Goal: Information Seeking & Learning: Check status

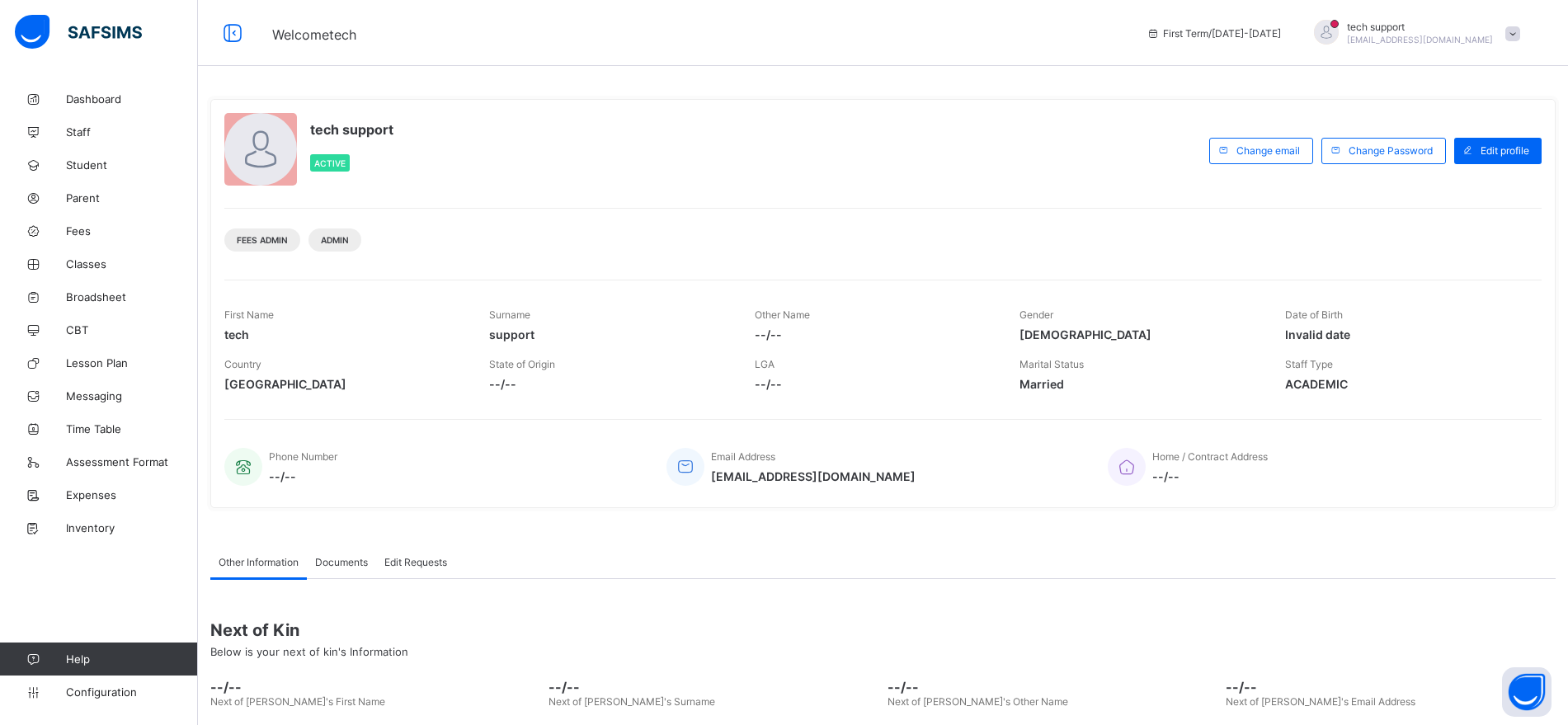
click at [830, 237] on div "Fees Admin Admin" at bounding box center [883, 233] width 1317 height 52
click at [950, 157] on div "tech support Active" at bounding box center [713, 151] width 977 height 75
click at [101, 691] on span "Configuration" at bounding box center [132, 691] width 132 height 13
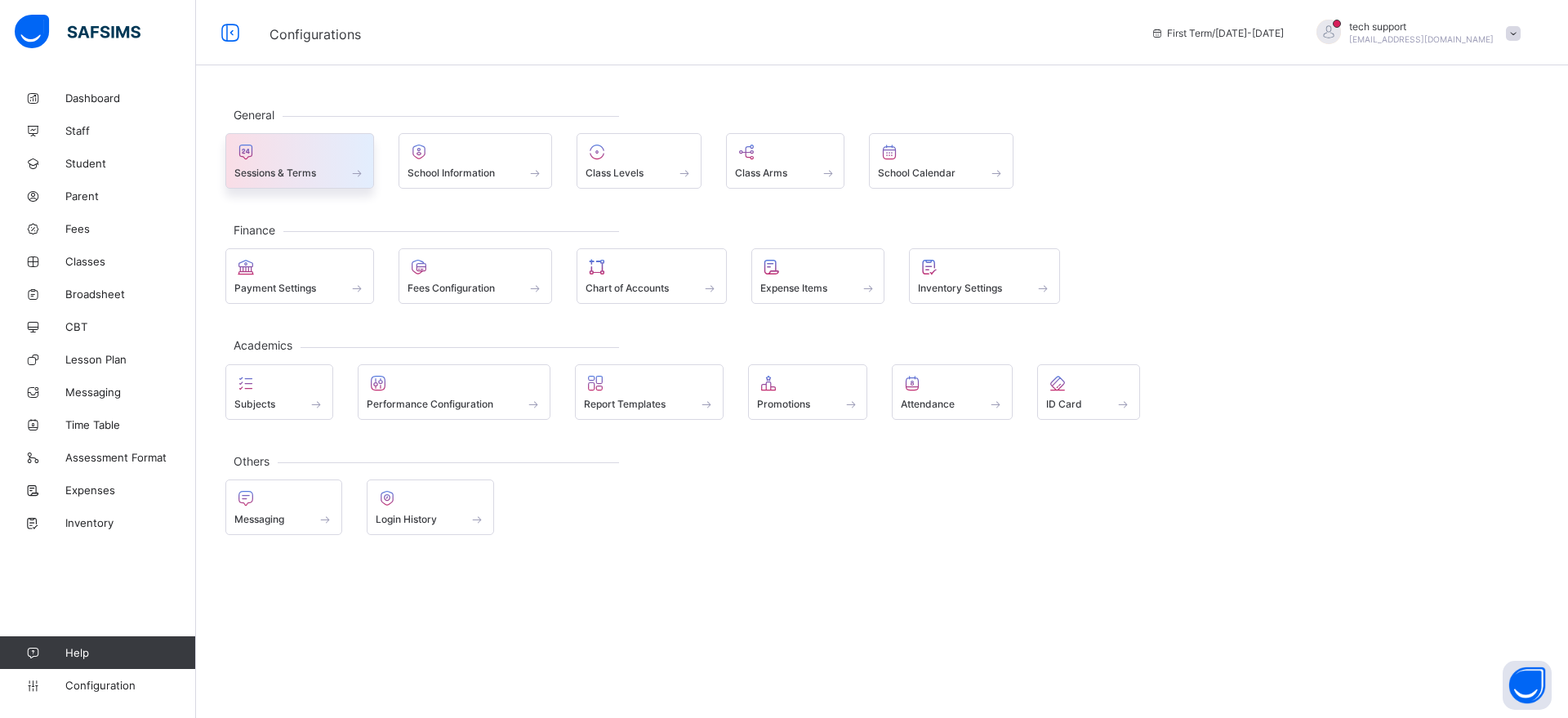
click at [314, 177] on span "Sessions & Terms" at bounding box center [275, 172] width 82 height 12
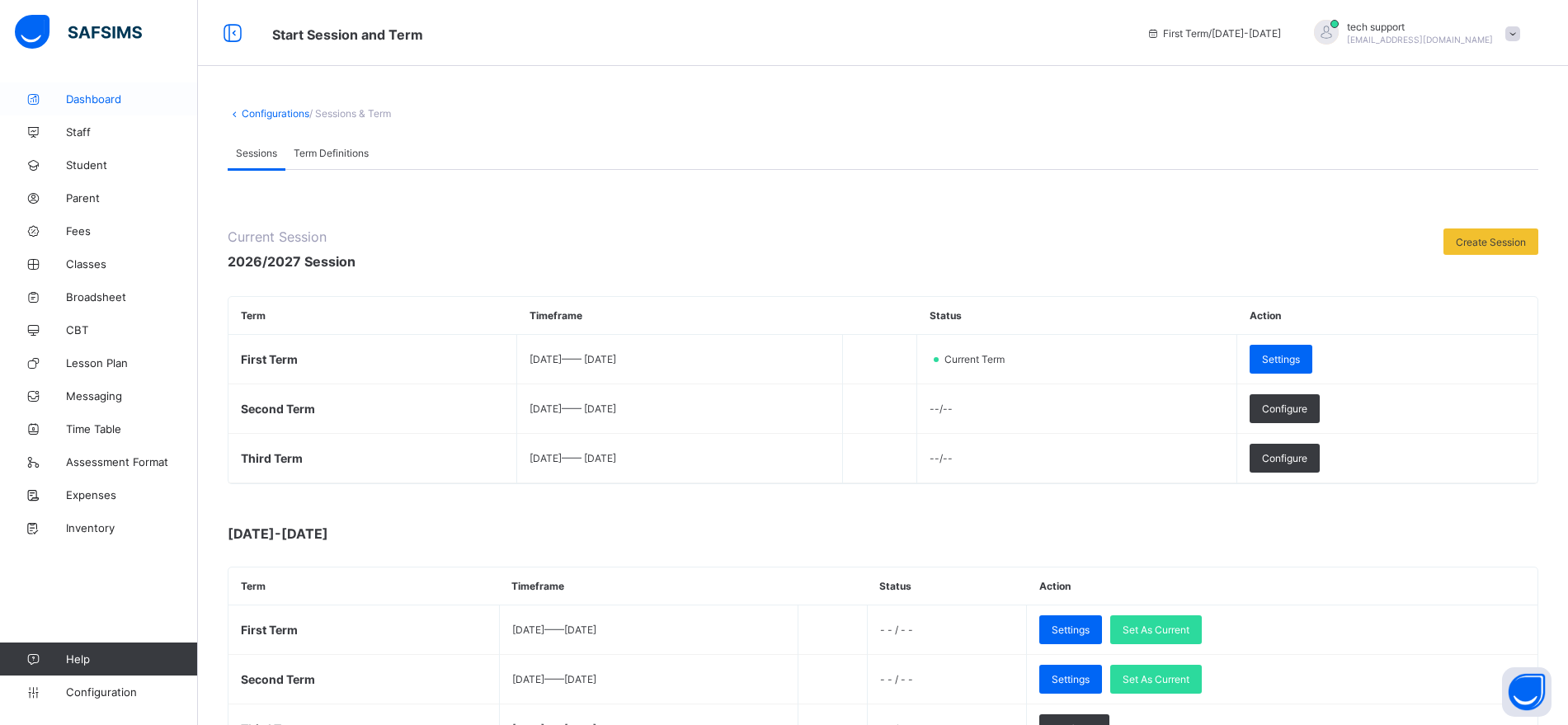
click at [122, 107] on link "Dashboard" at bounding box center [99, 99] width 198 height 33
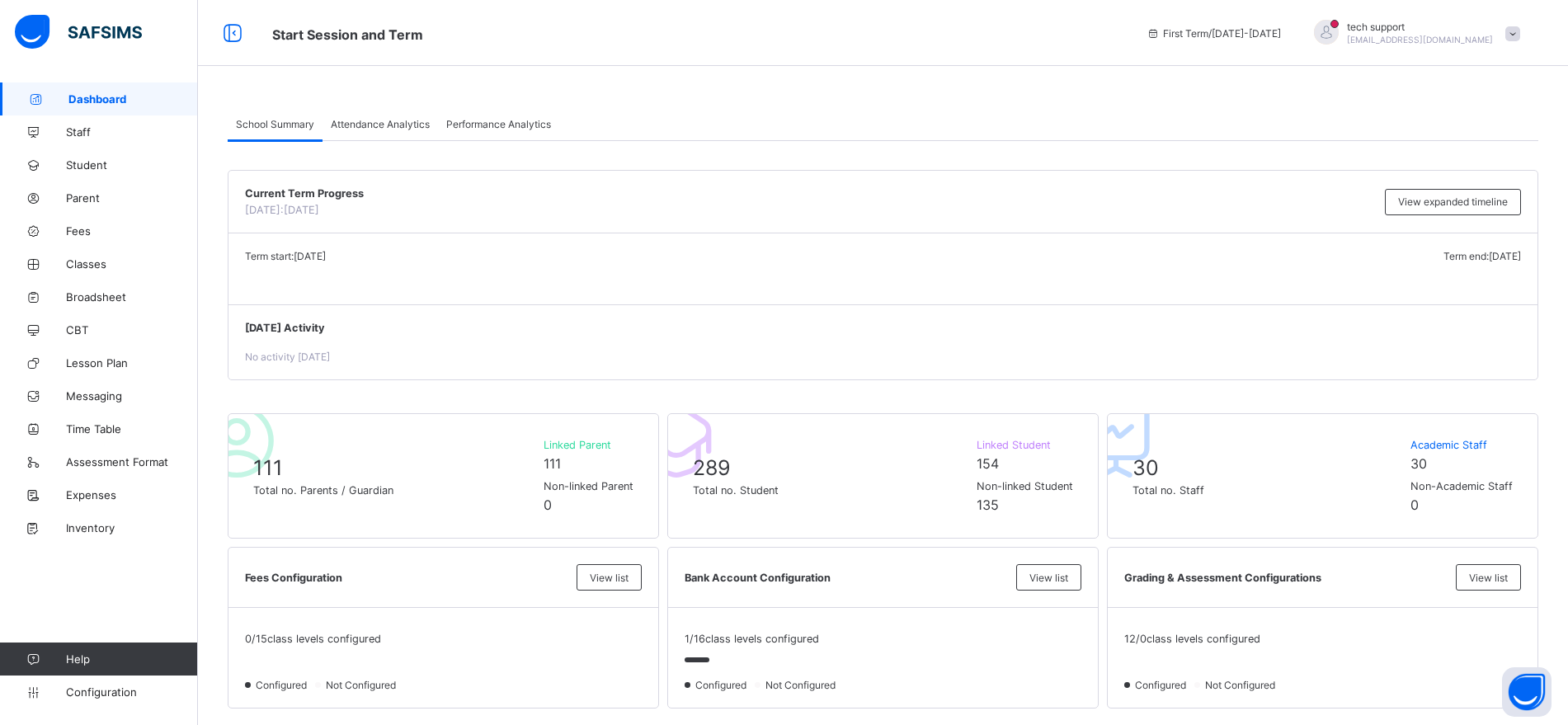
click at [401, 128] on span "Attendance Analytics" at bounding box center [380, 124] width 99 height 12
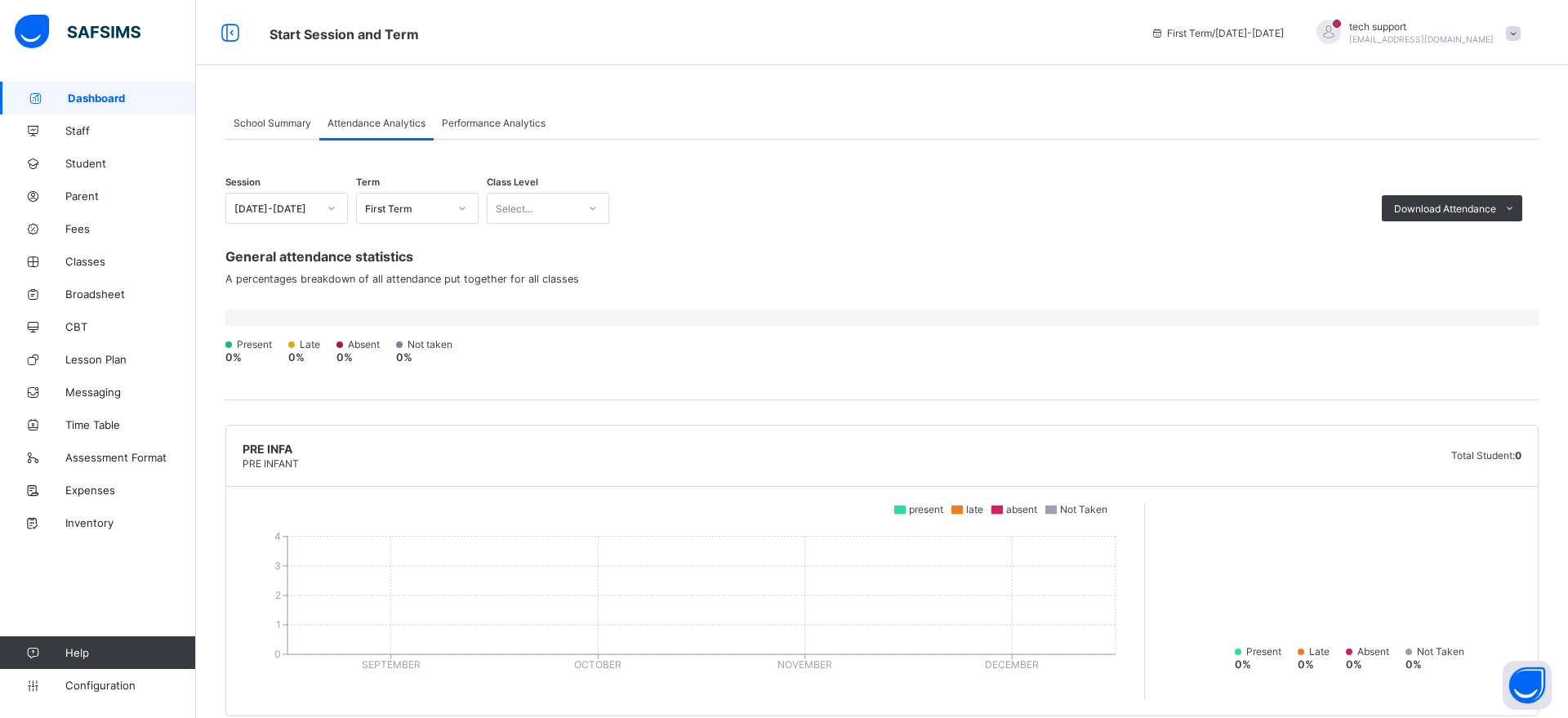
click at [478, 129] on div "Performance Analytics" at bounding box center [494, 123] width 120 height 32
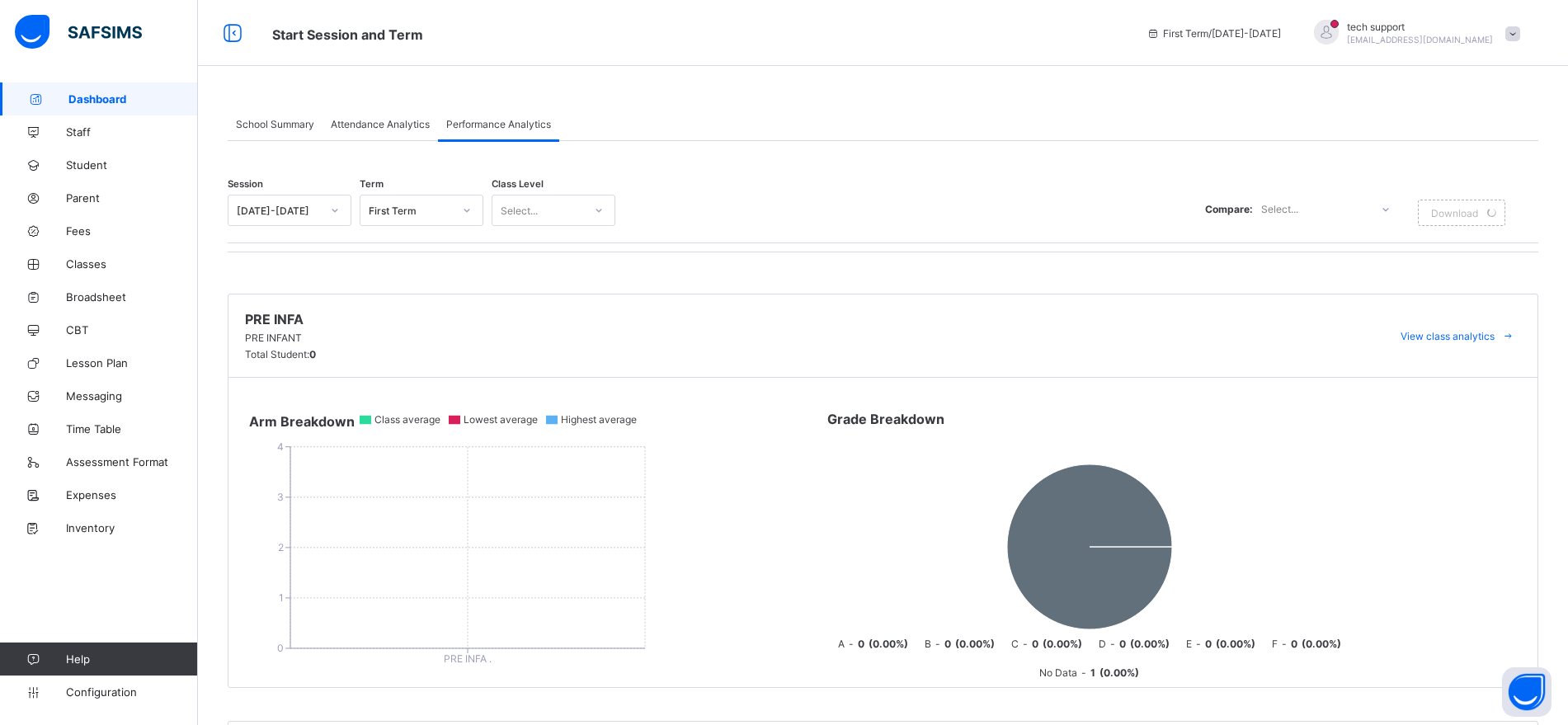
click at [297, 127] on span "School Summary" at bounding box center [276, 124] width 79 height 12
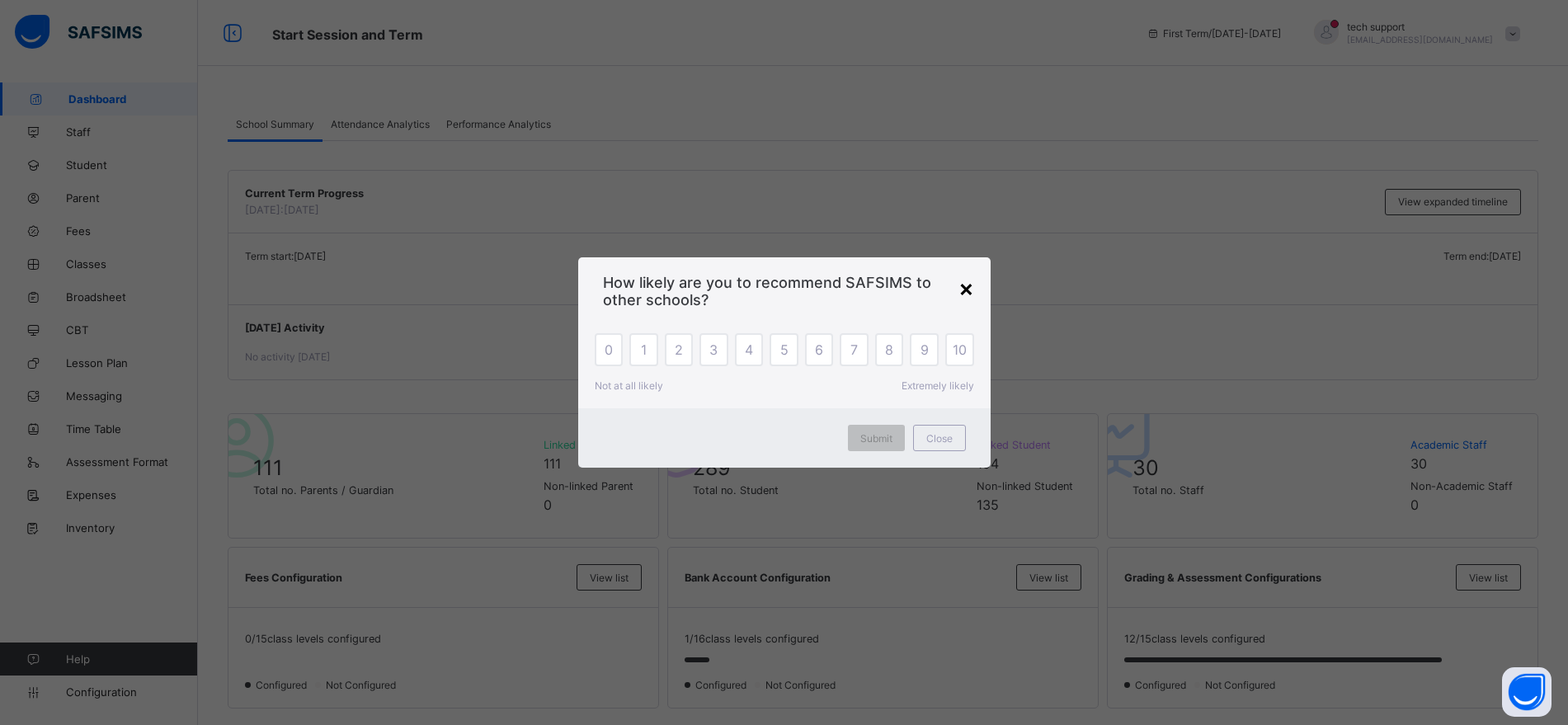
click at [963, 289] on div "×" at bounding box center [967, 287] width 15 height 28
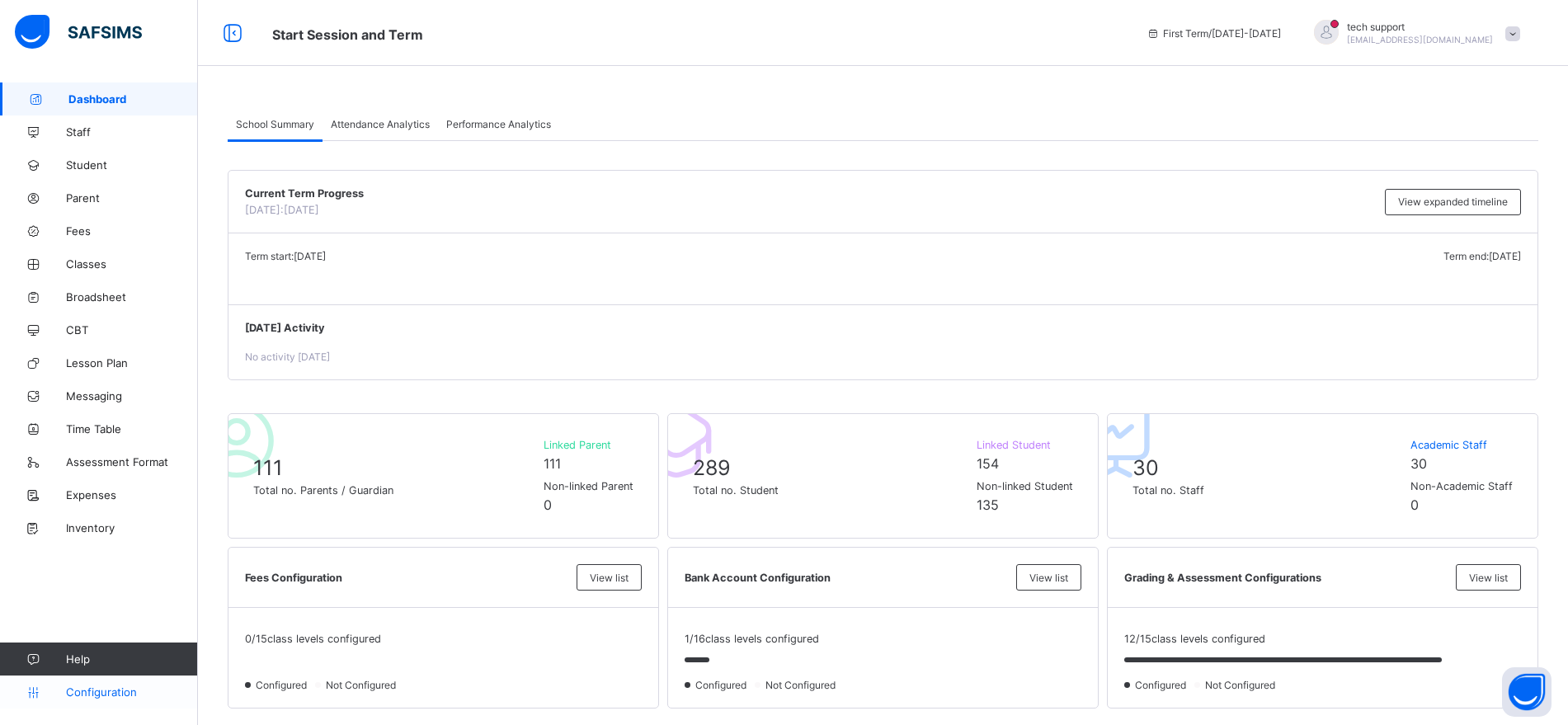
click at [85, 697] on span "Configuration" at bounding box center [132, 691] width 132 height 13
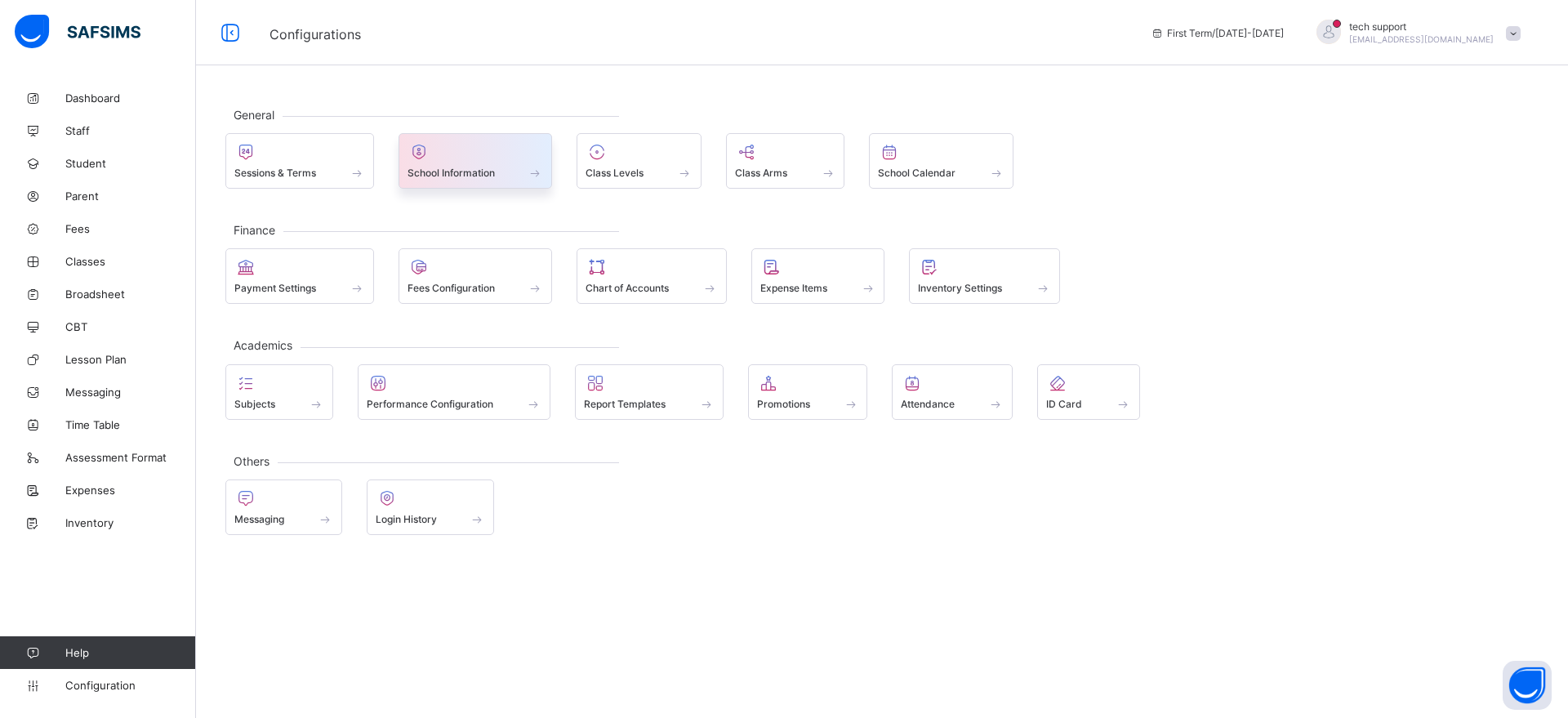
click at [447, 160] on div at bounding box center [474, 151] width 136 height 20
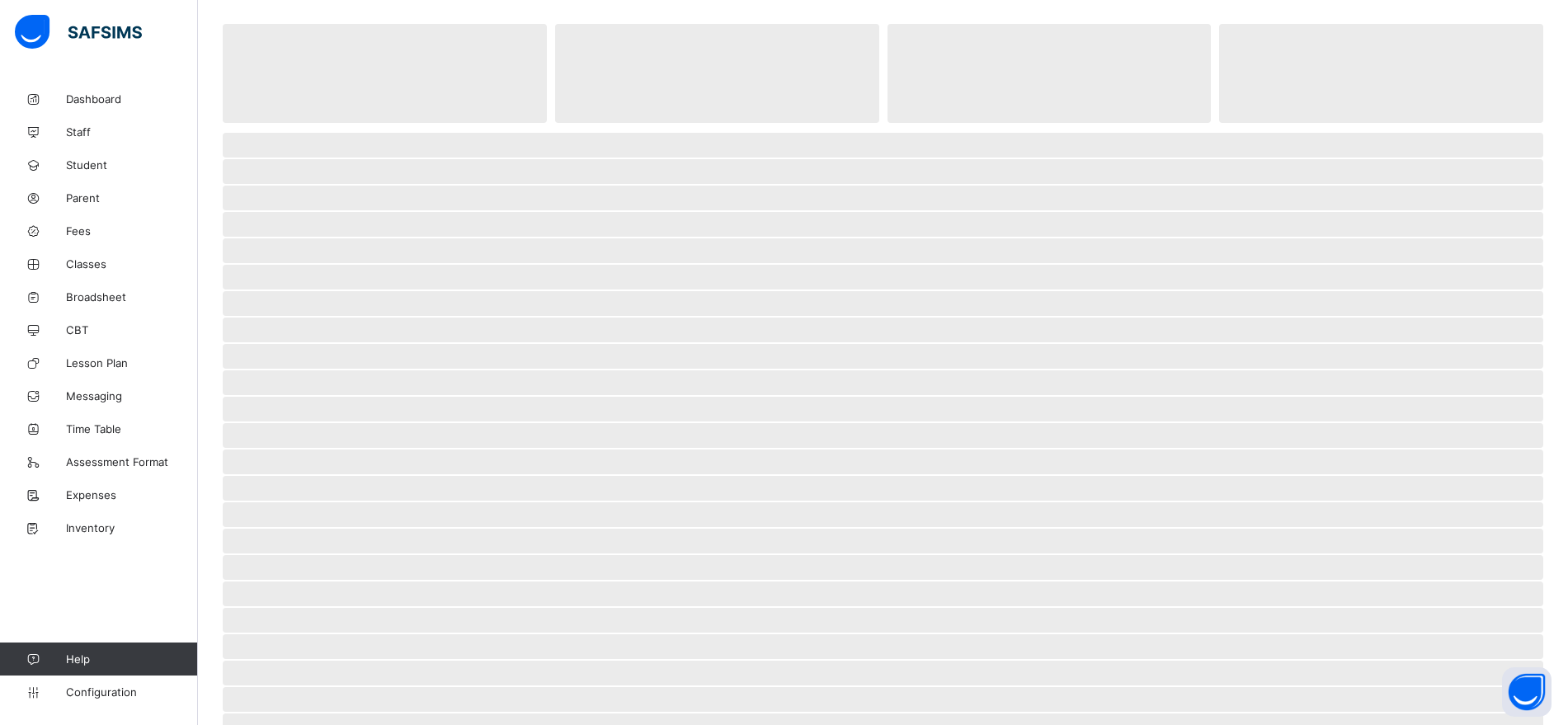
scroll to position [136, 0]
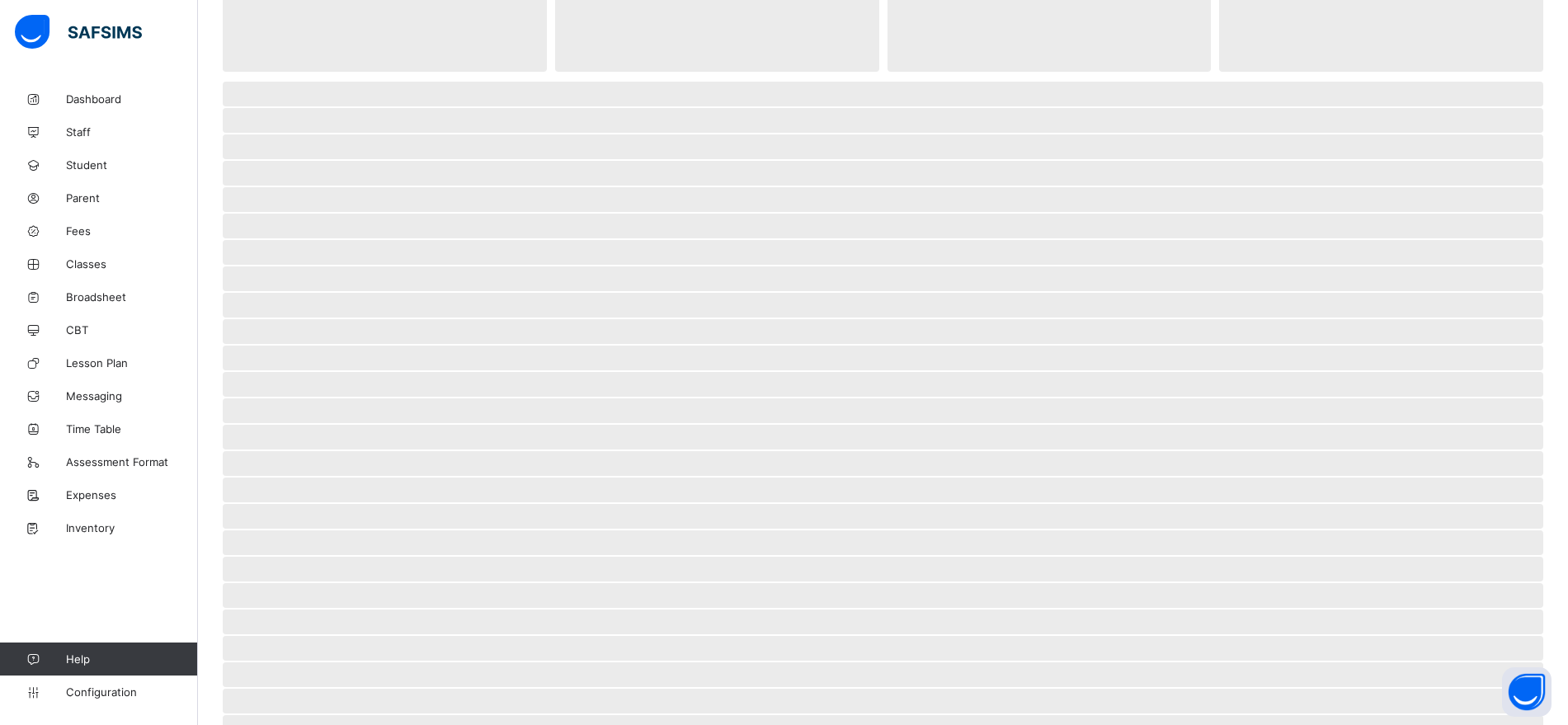
select select "**"
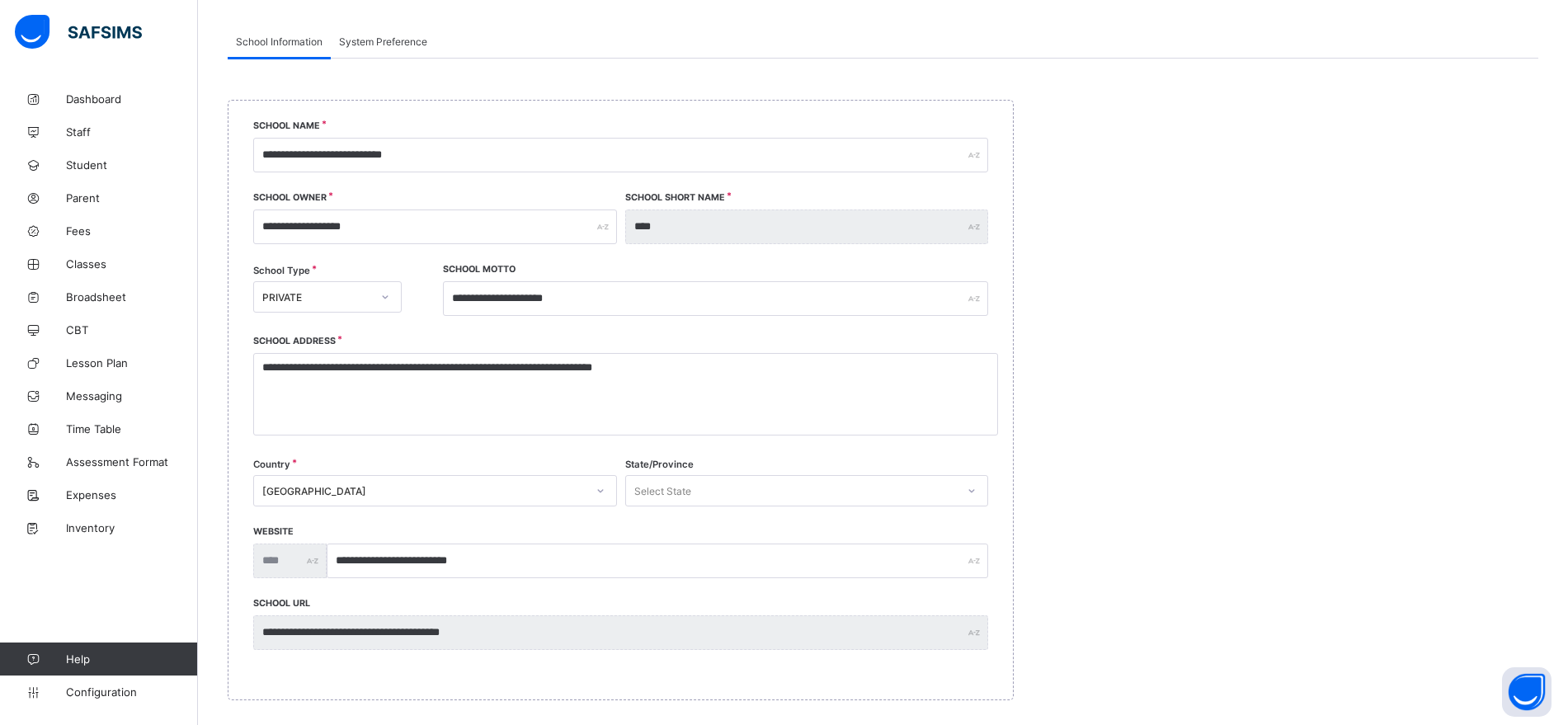
click at [404, 48] on div "System Preference" at bounding box center [382, 41] width 105 height 33
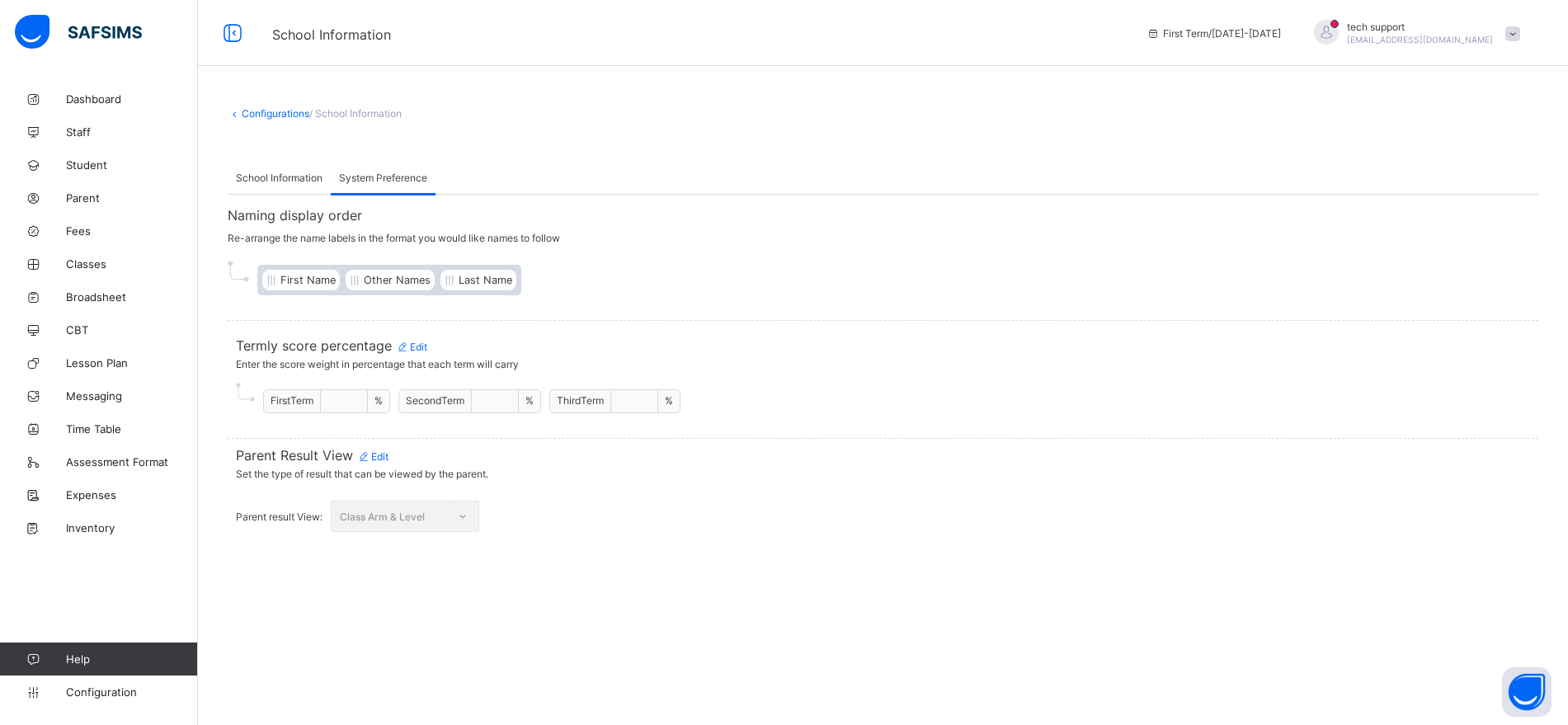
scroll to position [0, 0]
click at [382, 458] on span "Edit" at bounding box center [373, 456] width 32 height 12
click at [455, 511] on div at bounding box center [462, 516] width 28 height 26
click at [568, 560] on div "**********" at bounding box center [891, 362] width 1385 height 725
click at [698, 511] on span "Save Changes" at bounding box center [690, 516] width 67 height 12
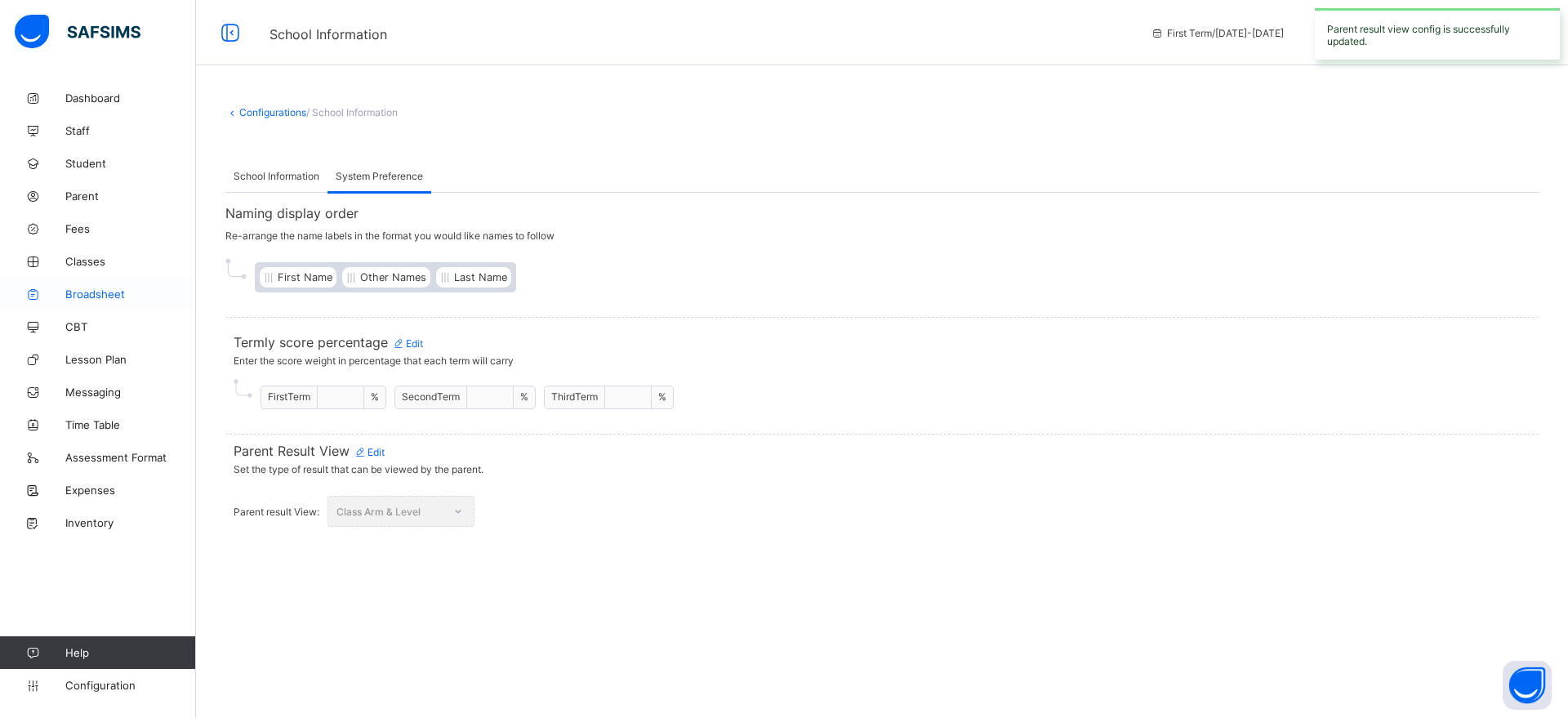
click at [96, 289] on span "Broadsheet" at bounding box center [130, 294] width 130 height 13
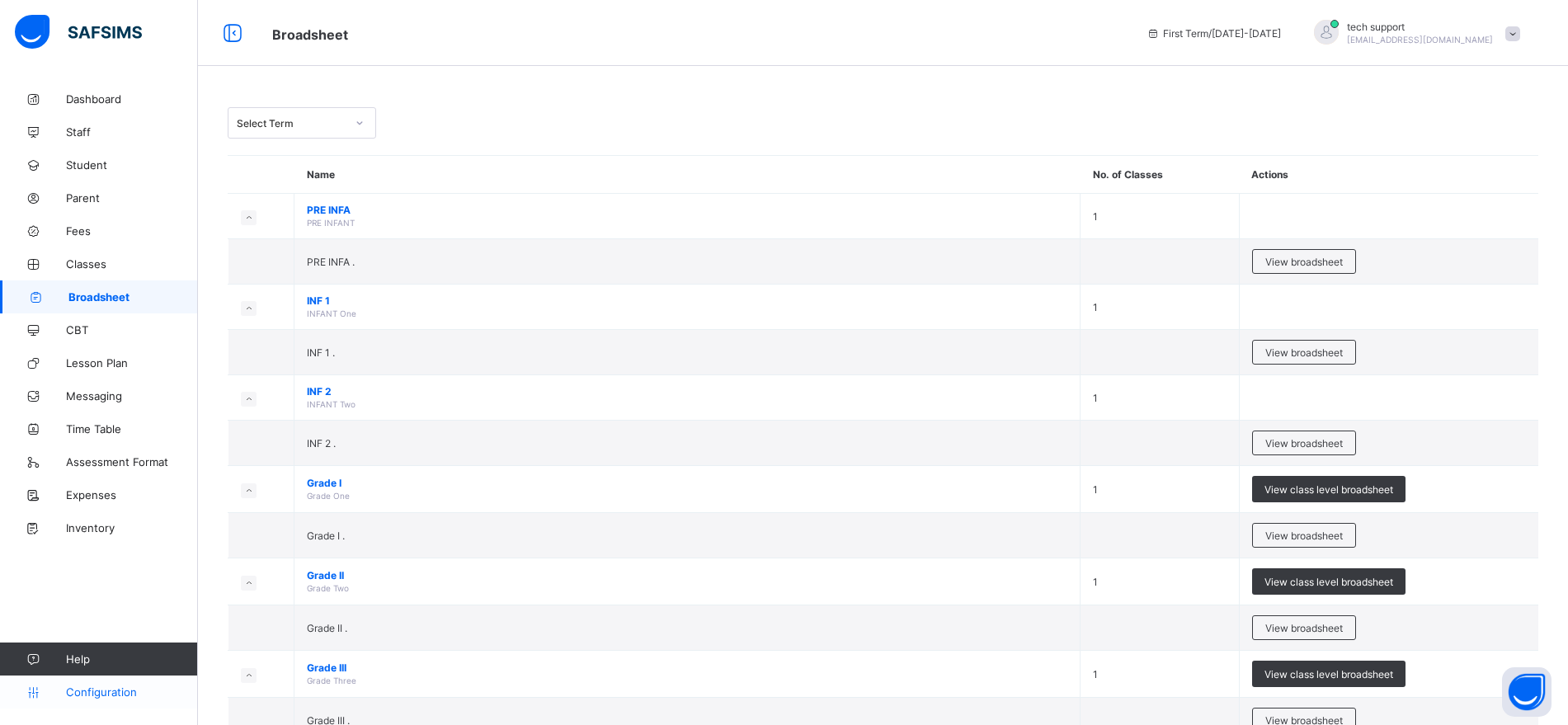
click at [86, 691] on span "Configuration" at bounding box center [132, 691] width 132 height 13
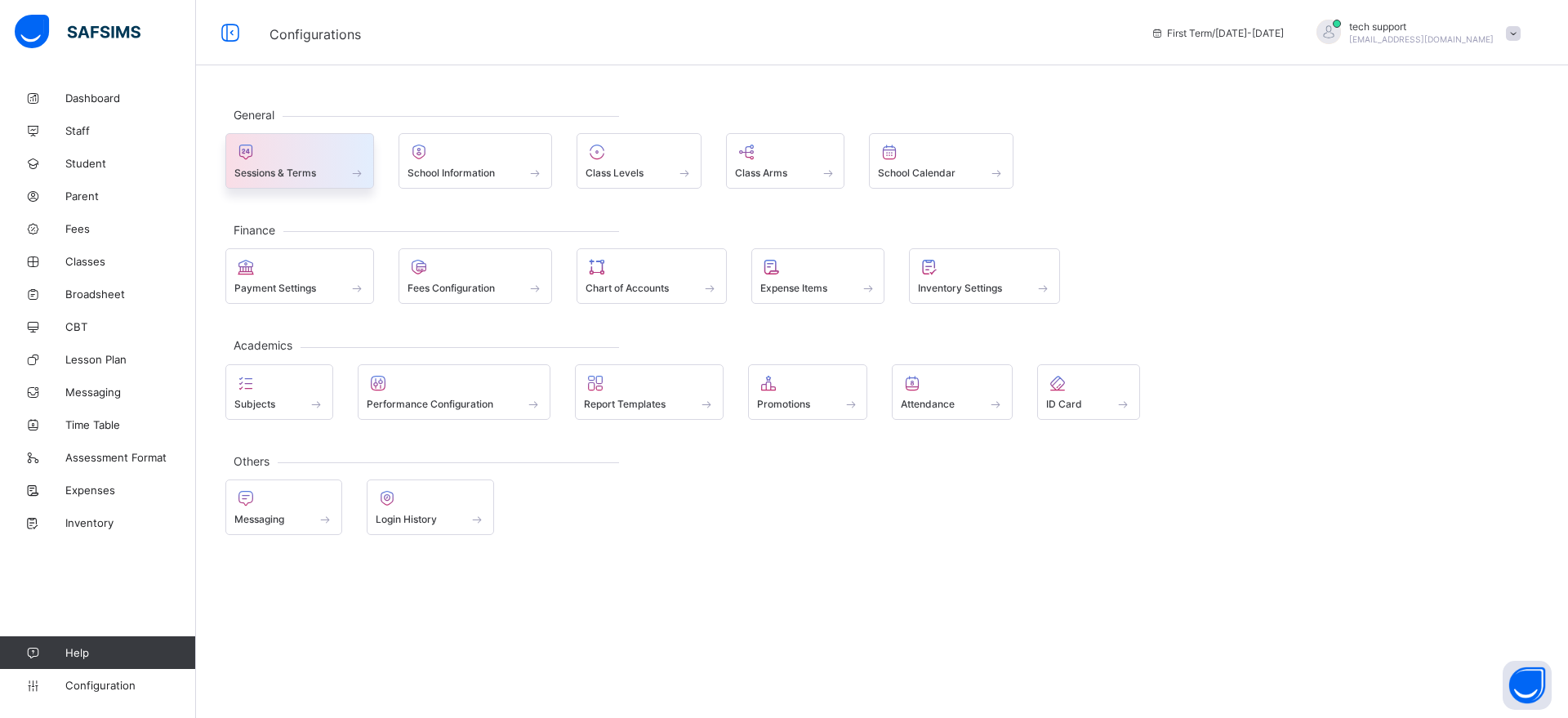
click at [322, 179] on div "Sessions & Terms" at bounding box center [299, 172] width 130 height 14
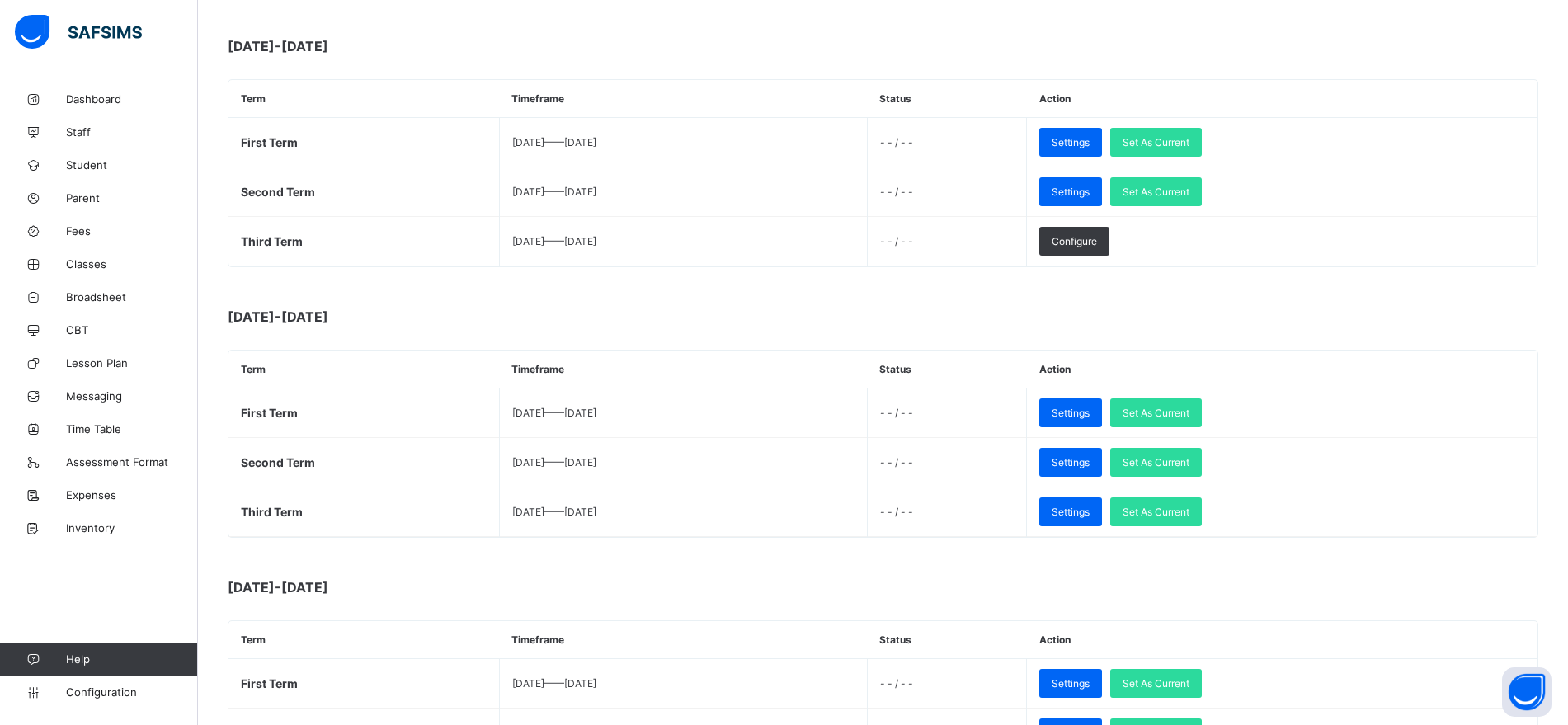
scroll to position [637, 0]
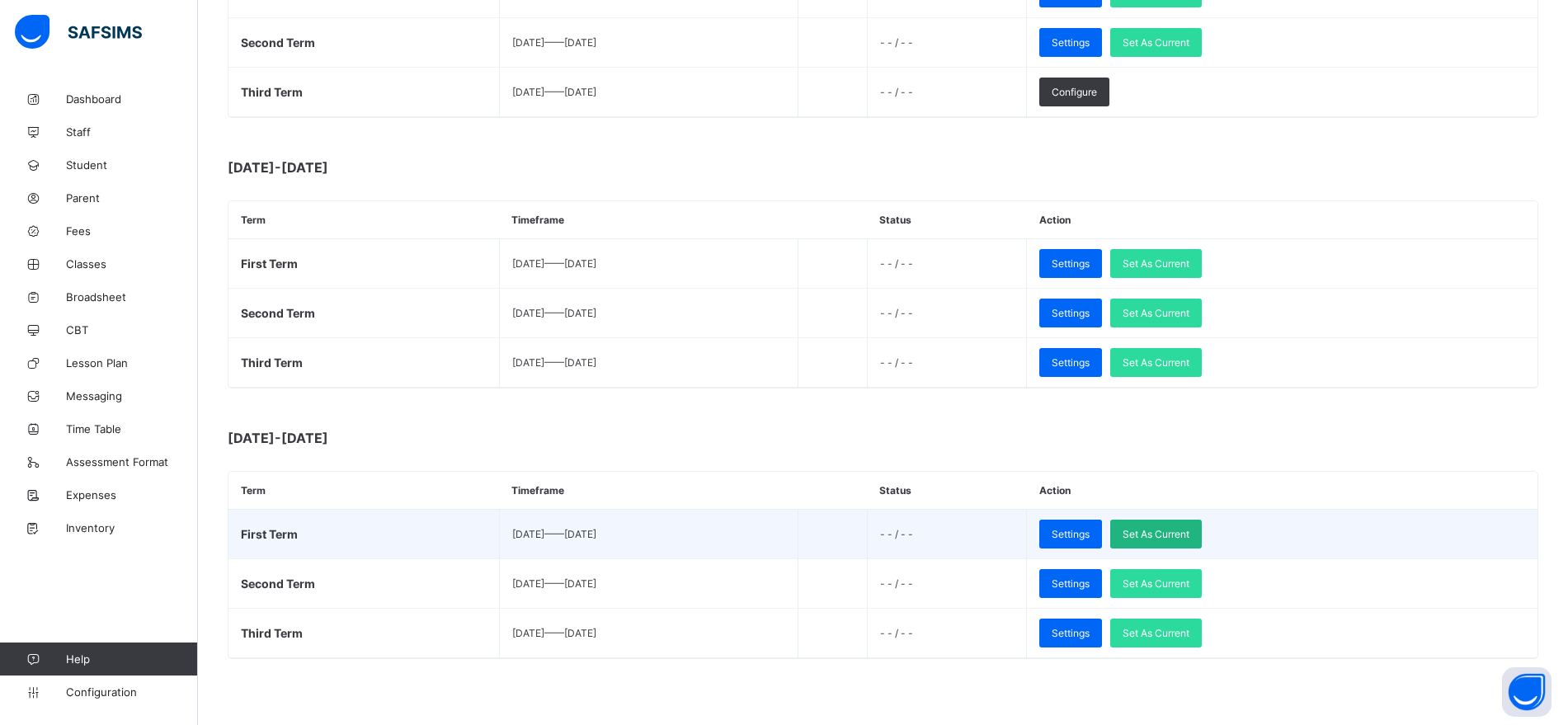
click at [1189, 528] on span "Set As Current" at bounding box center [1157, 534] width 67 height 12
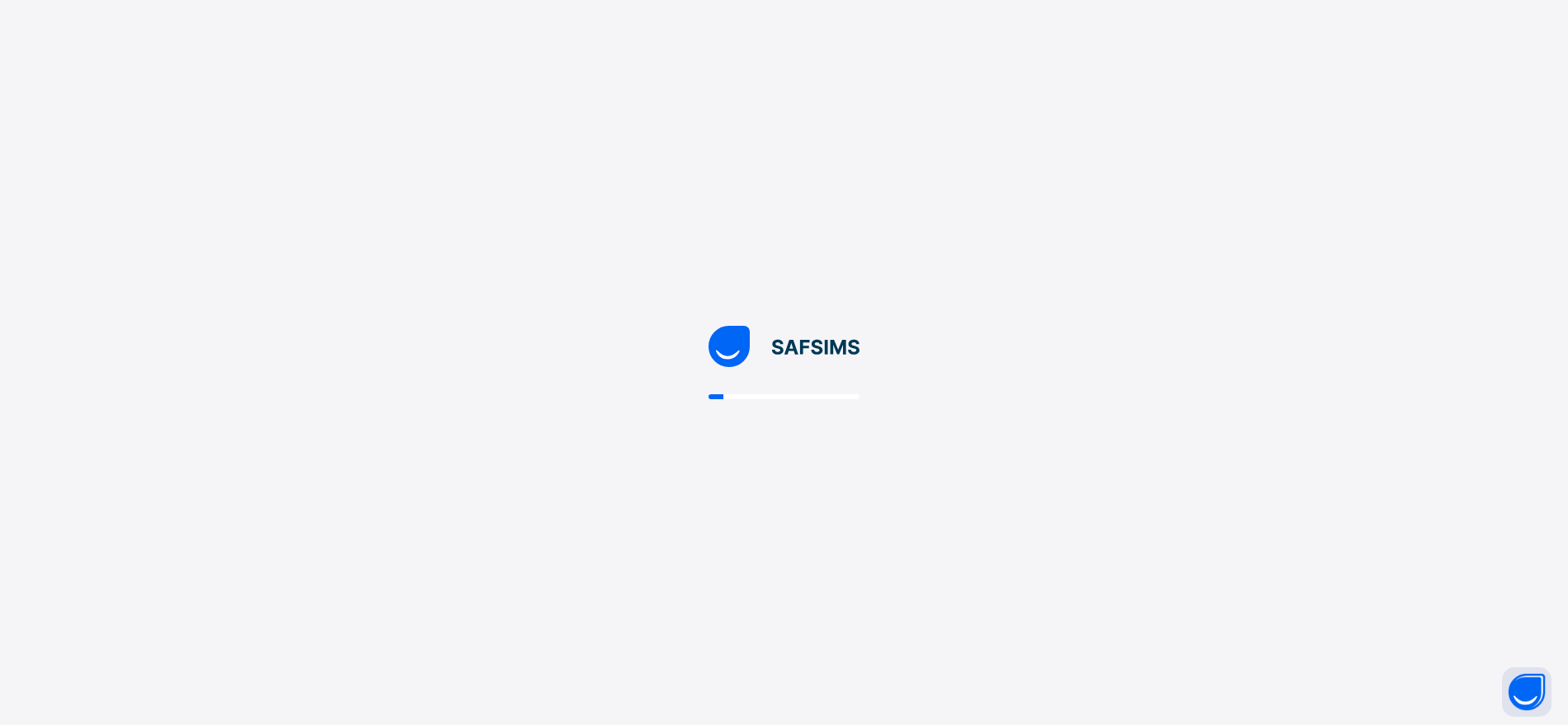
scroll to position [0, 0]
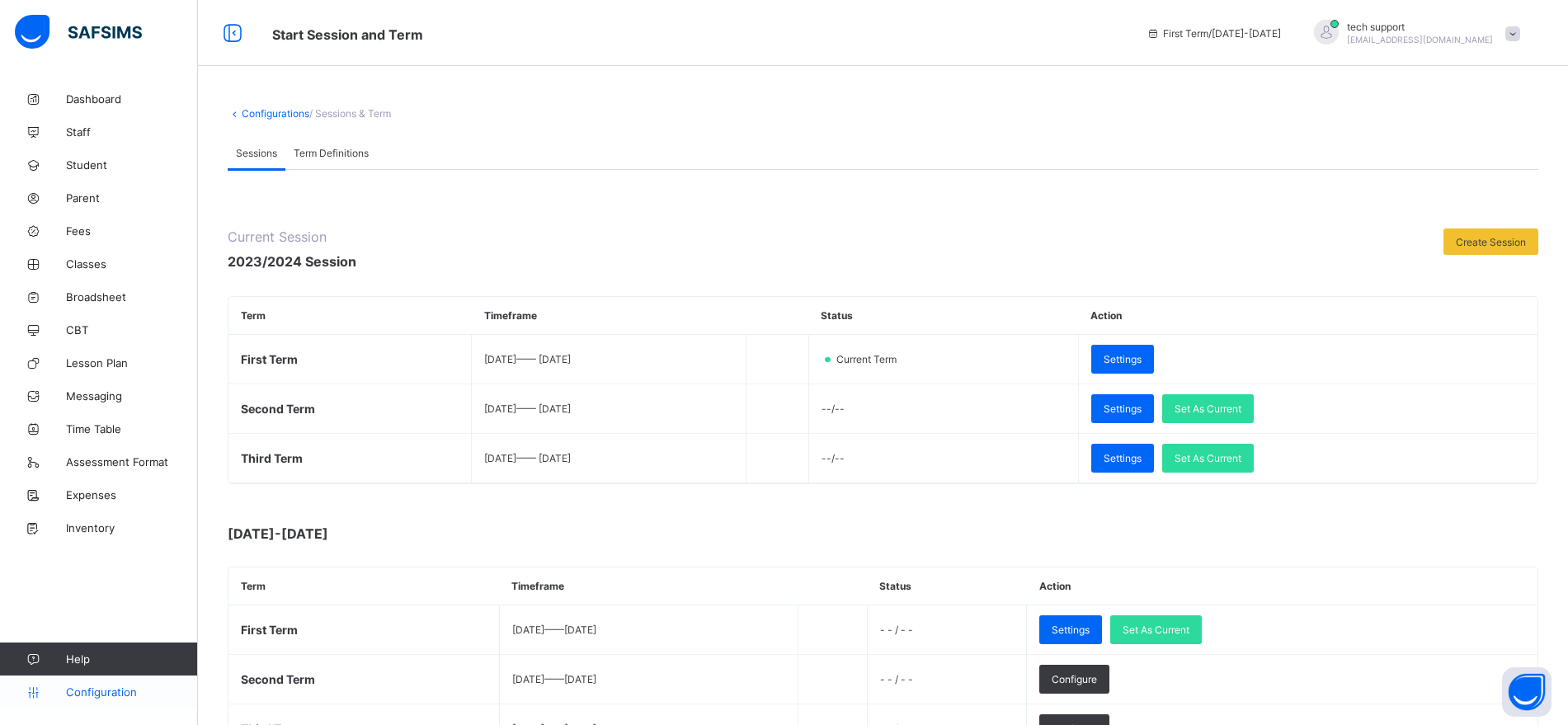
click at [95, 705] on link "Configuration" at bounding box center [98, 691] width 197 height 33
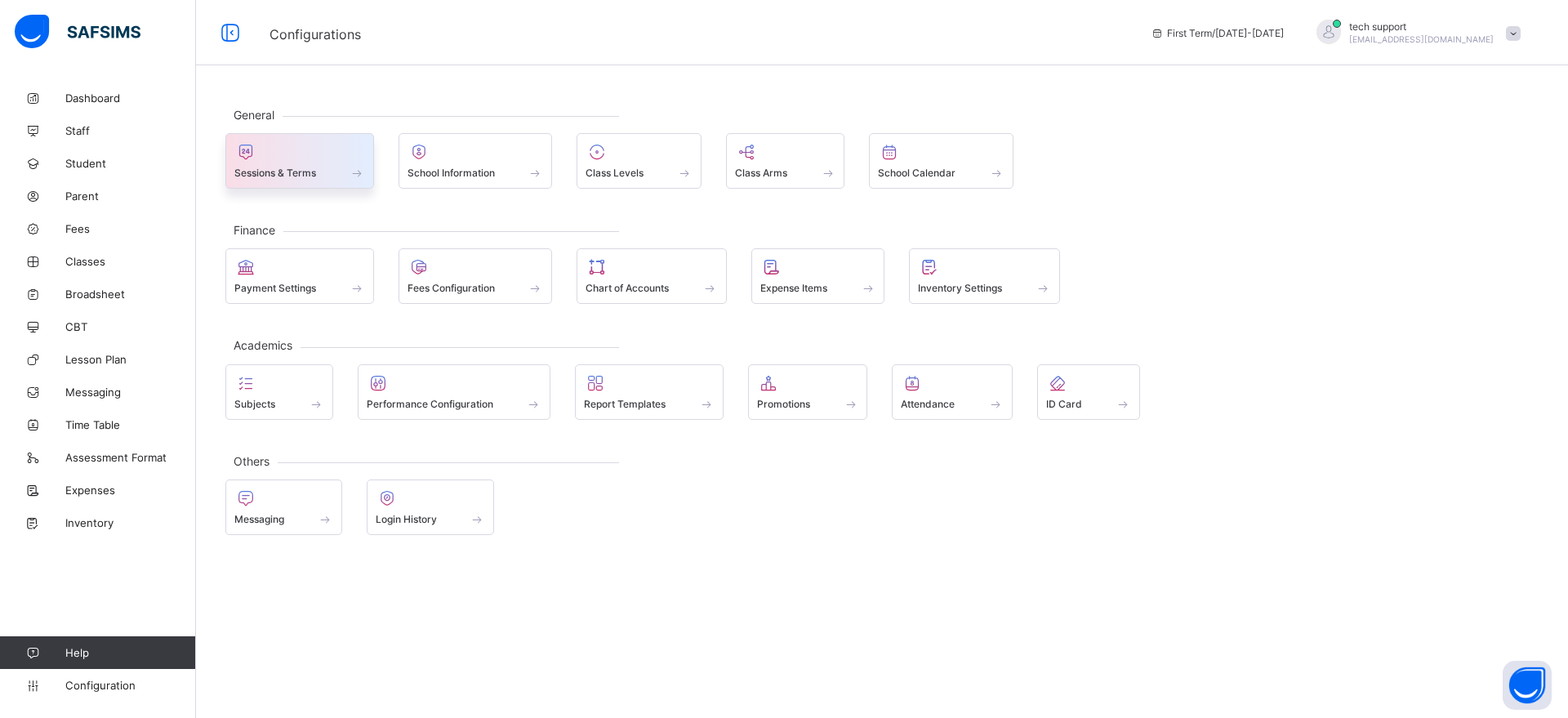
click at [330, 159] on div at bounding box center [299, 151] width 130 height 20
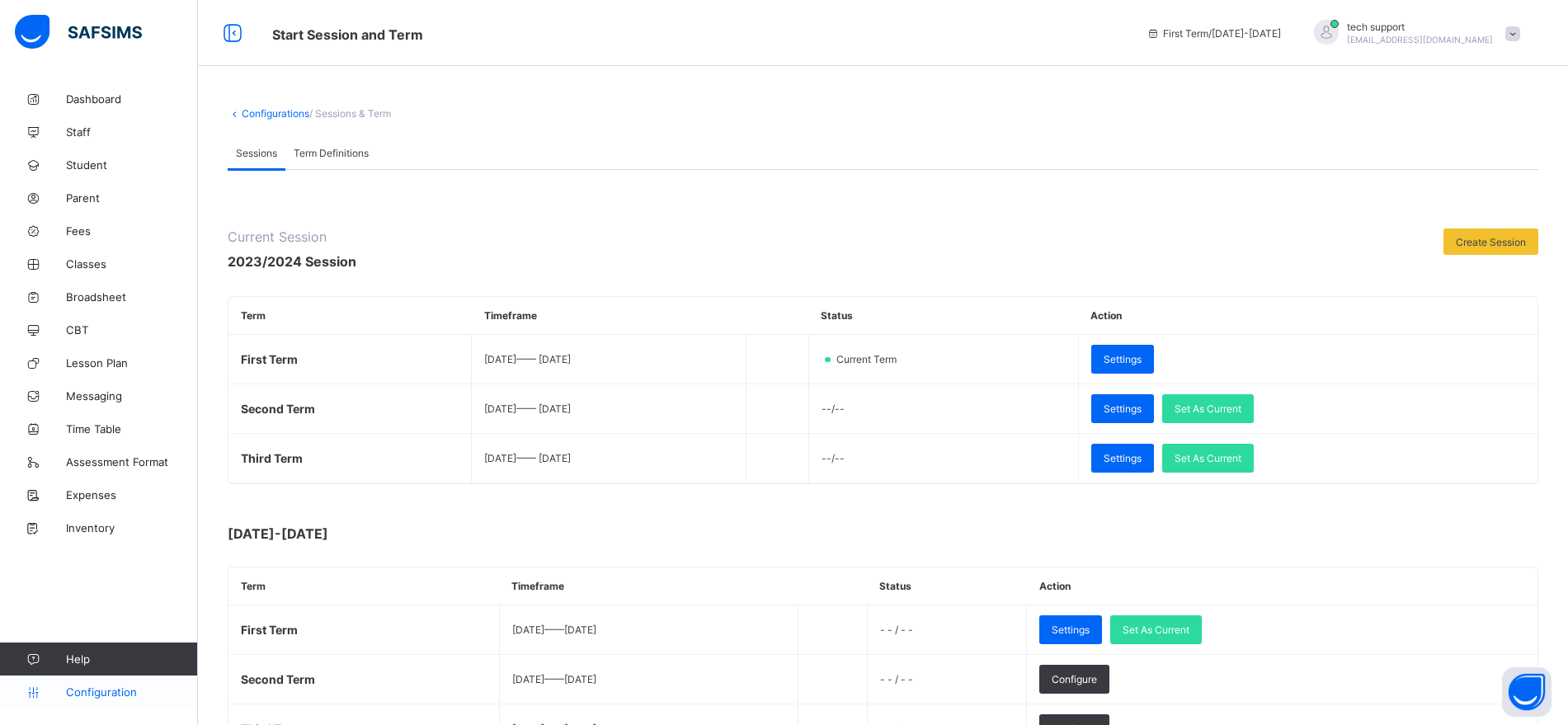
click at [119, 693] on span "Configuration" at bounding box center [132, 691] width 132 height 13
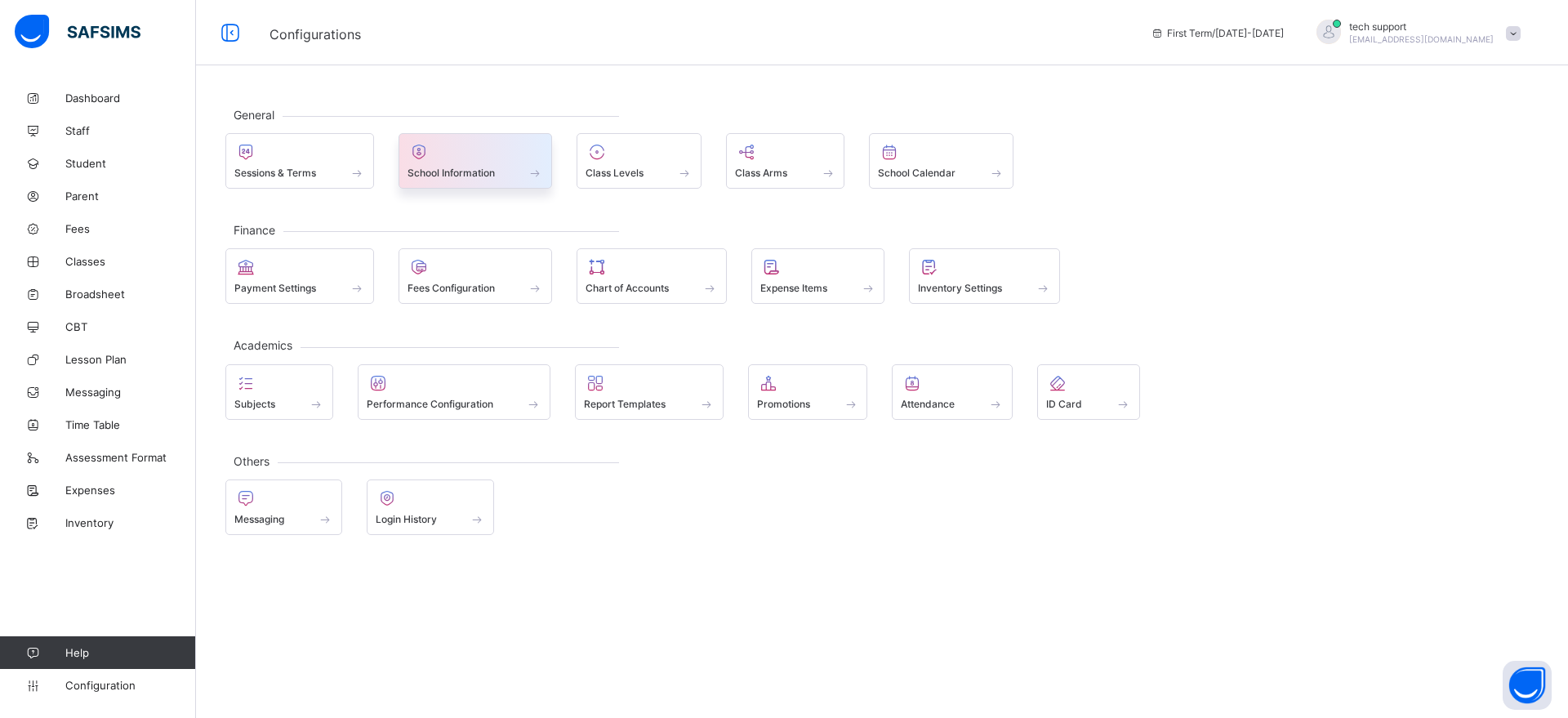
click at [472, 172] on span "School Information" at bounding box center [451, 172] width 87 height 12
select select "**"
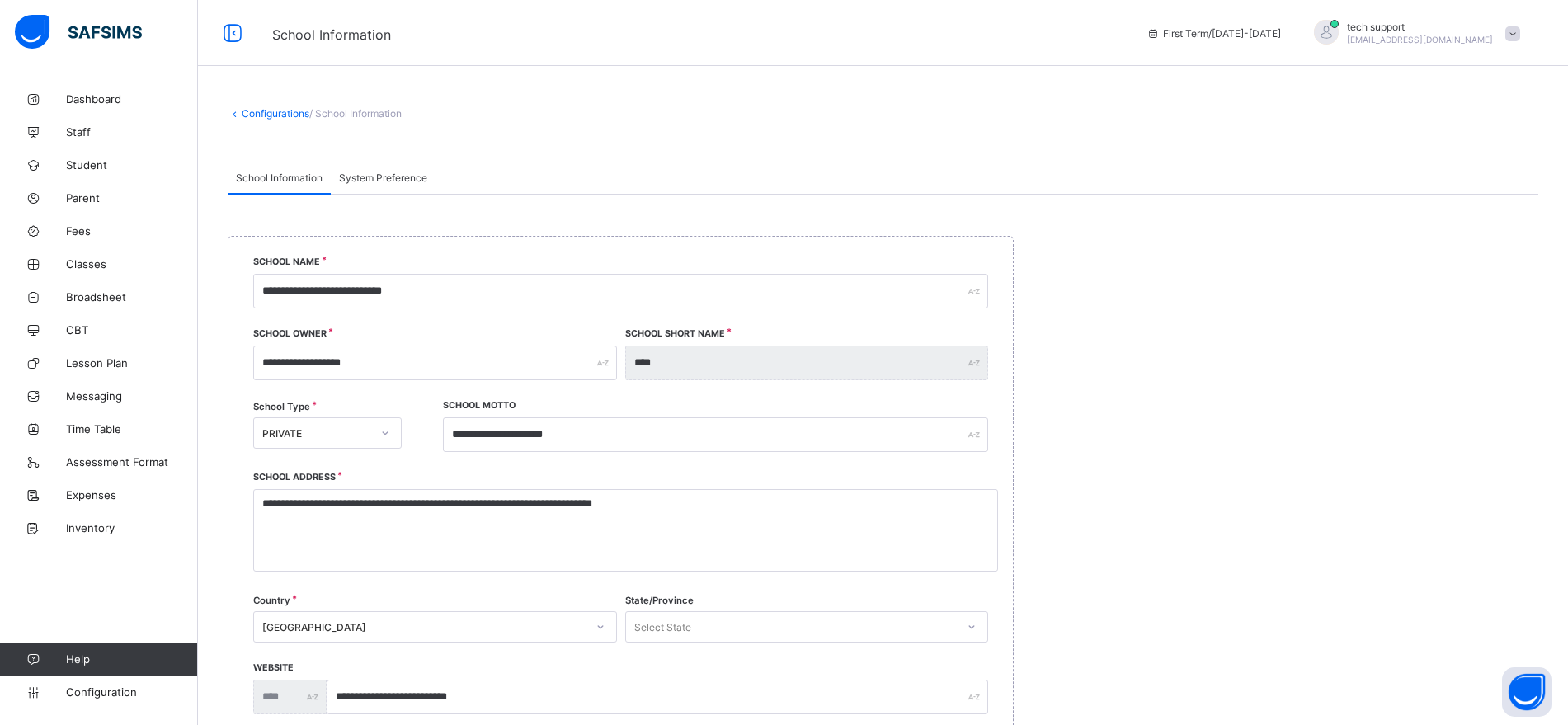
click at [399, 173] on span "System Preference" at bounding box center [383, 178] width 88 height 12
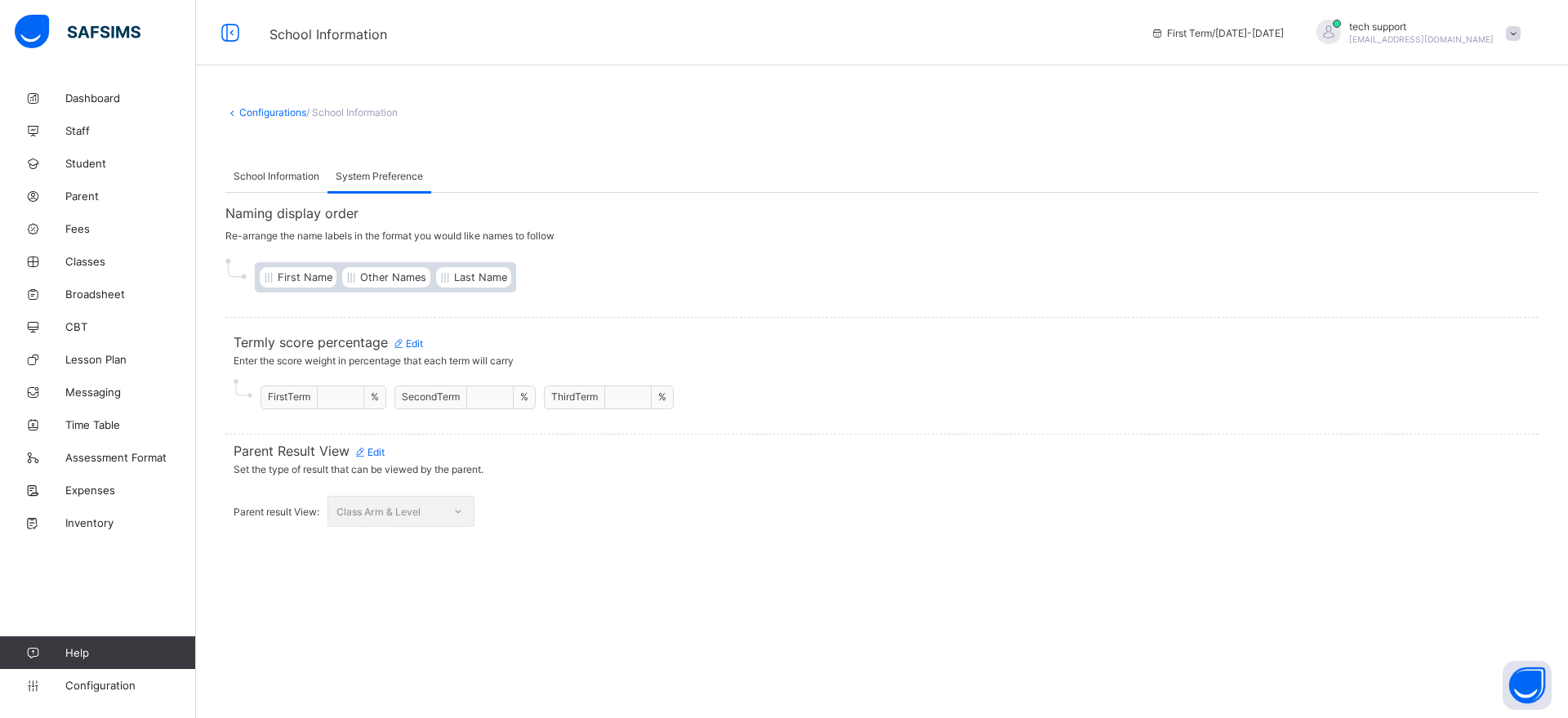
click at [361, 454] on icon at bounding box center [360, 452] width 14 height 12
click at [670, 503] on div "Save Changes" at bounding box center [684, 511] width 91 height 26
click at [130, 695] on link "Configuration" at bounding box center [97, 685] width 195 height 32
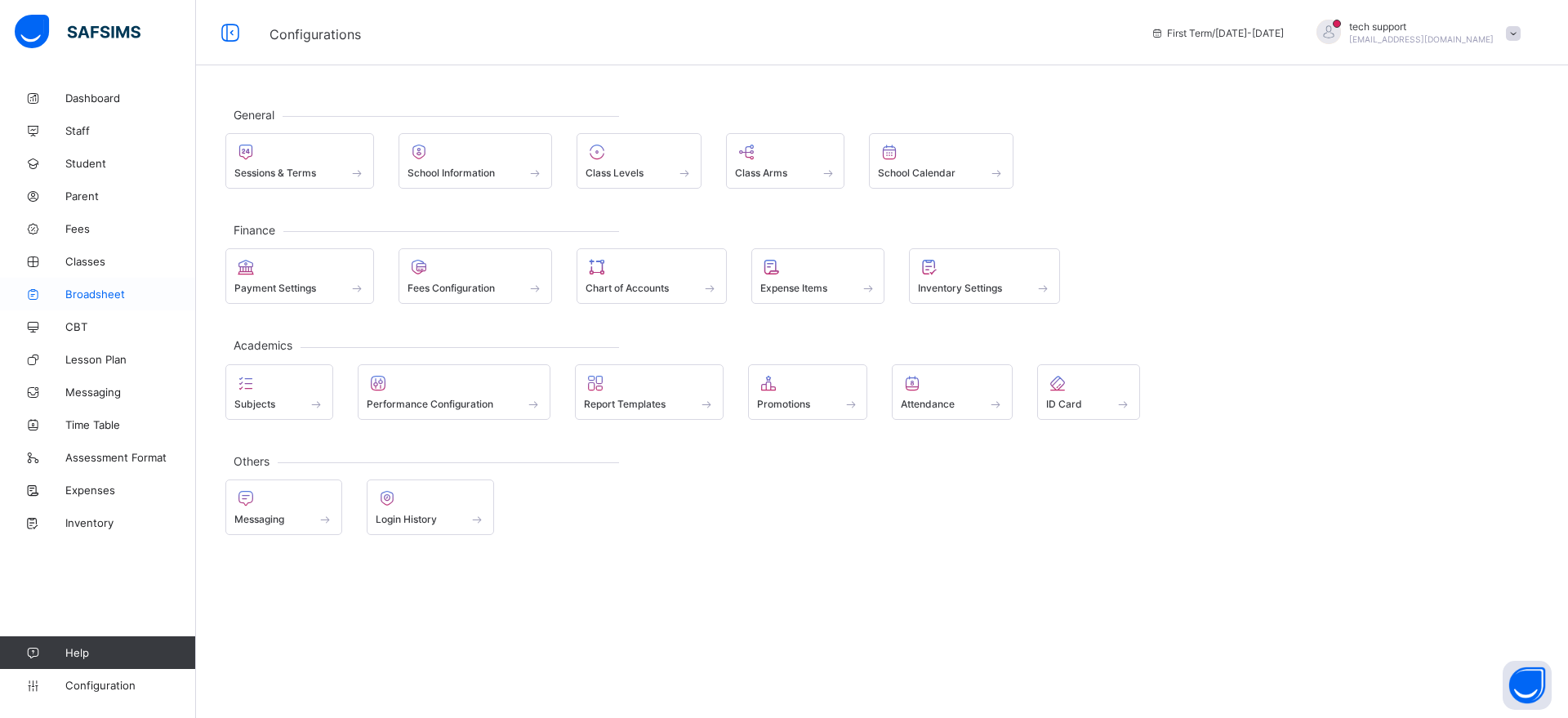
click at [110, 294] on span "Broadsheet" at bounding box center [130, 294] width 130 height 13
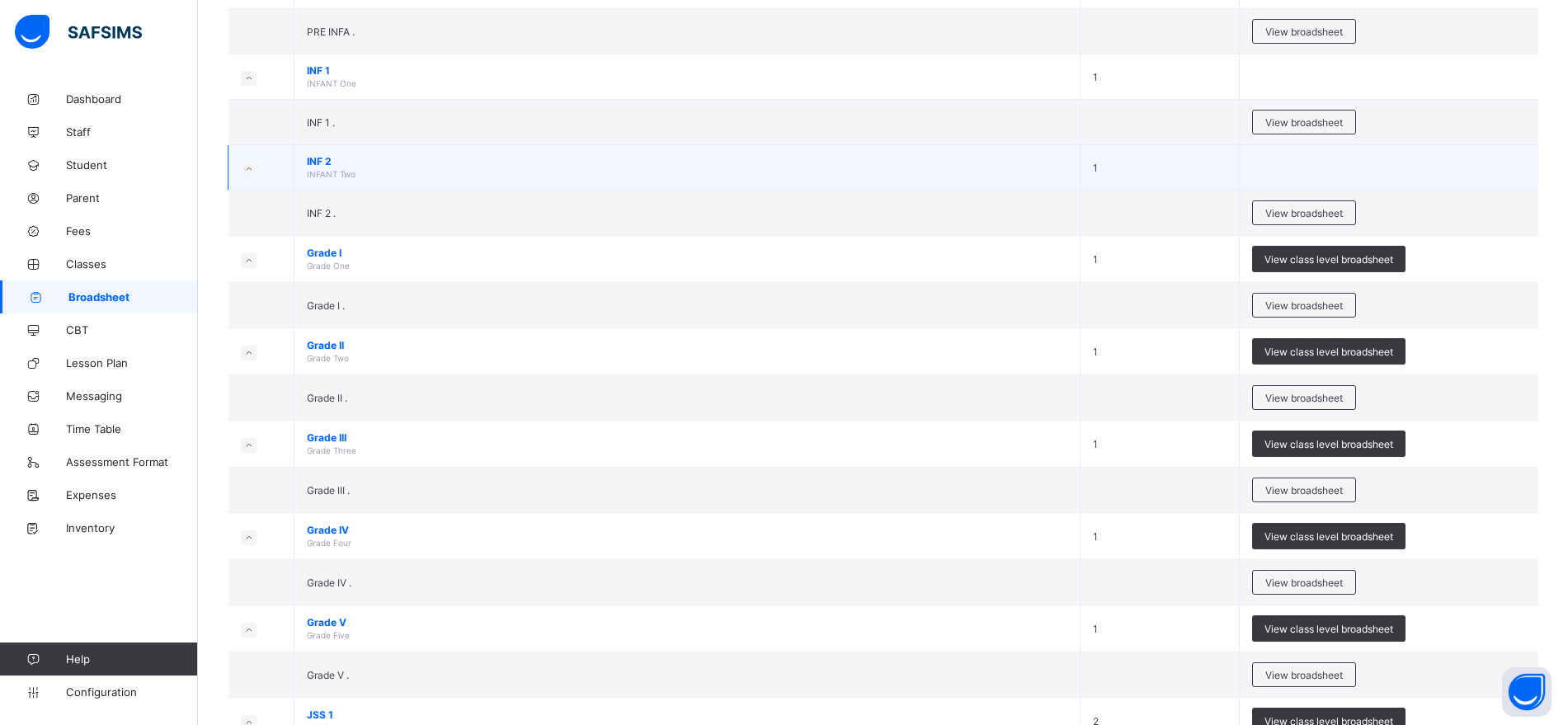
scroll to position [235, 0]
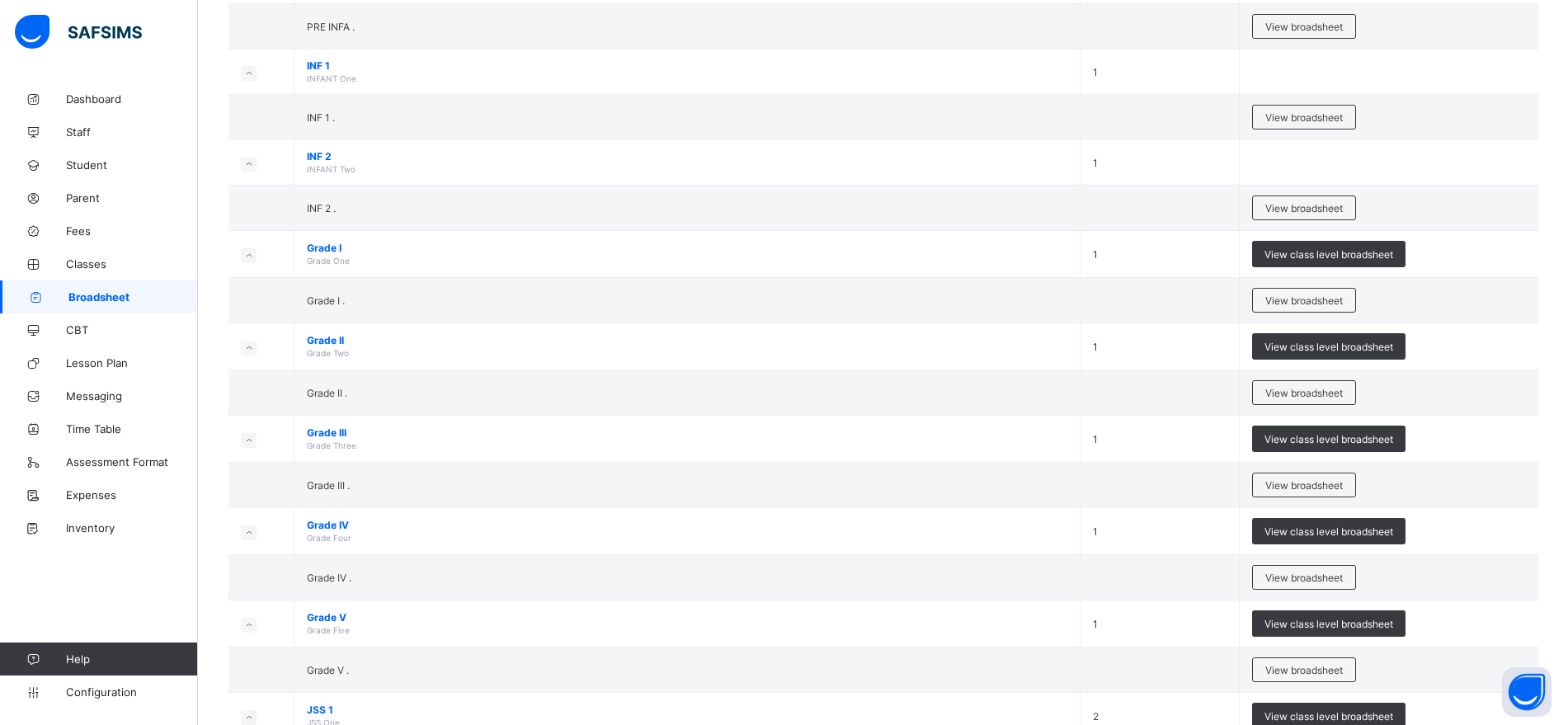
drag, startPoint x: 1334, startPoint y: 490, endPoint x: 1258, endPoint y: 531, distance: 86.4
click at [1334, 490] on span "View broadsheet" at bounding box center [1304, 485] width 78 height 12
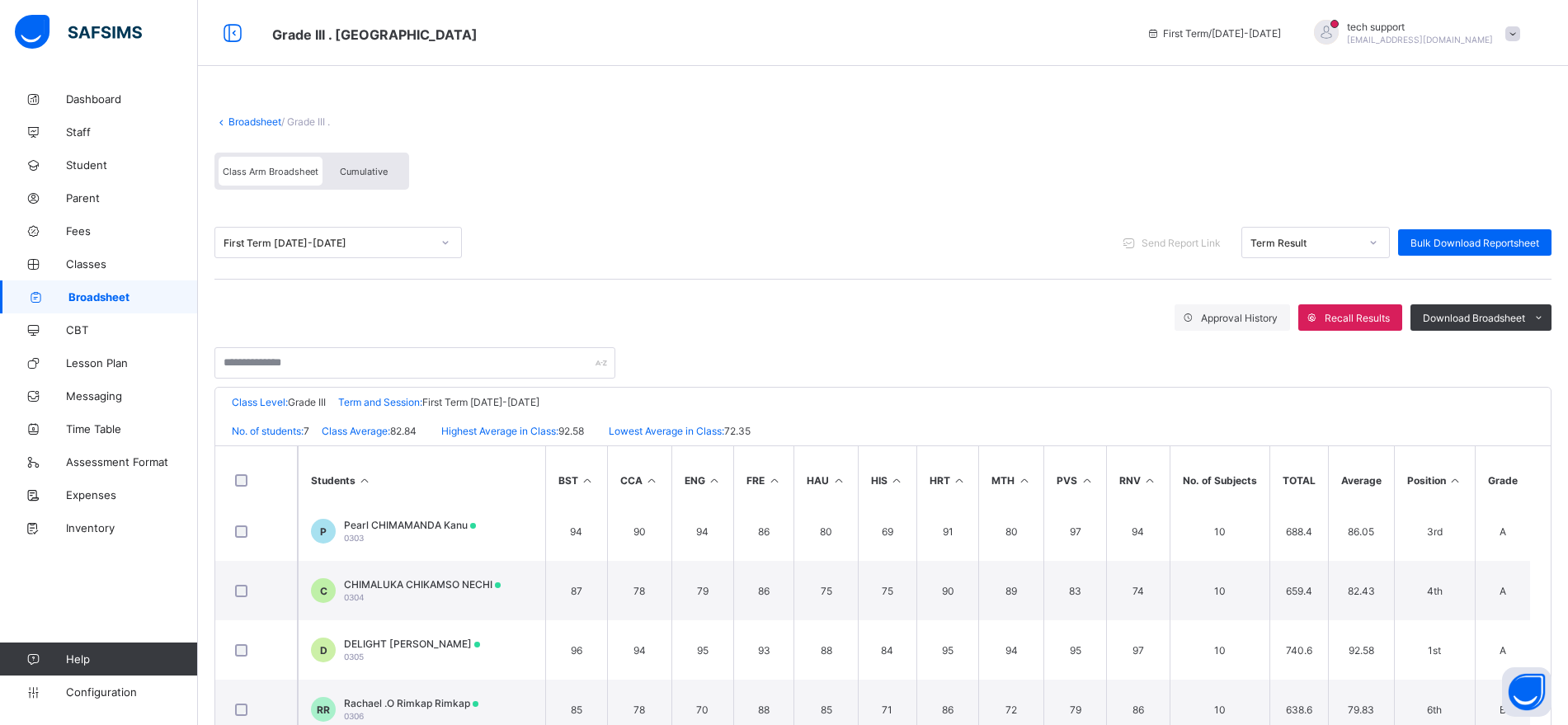
scroll to position [37, 0]
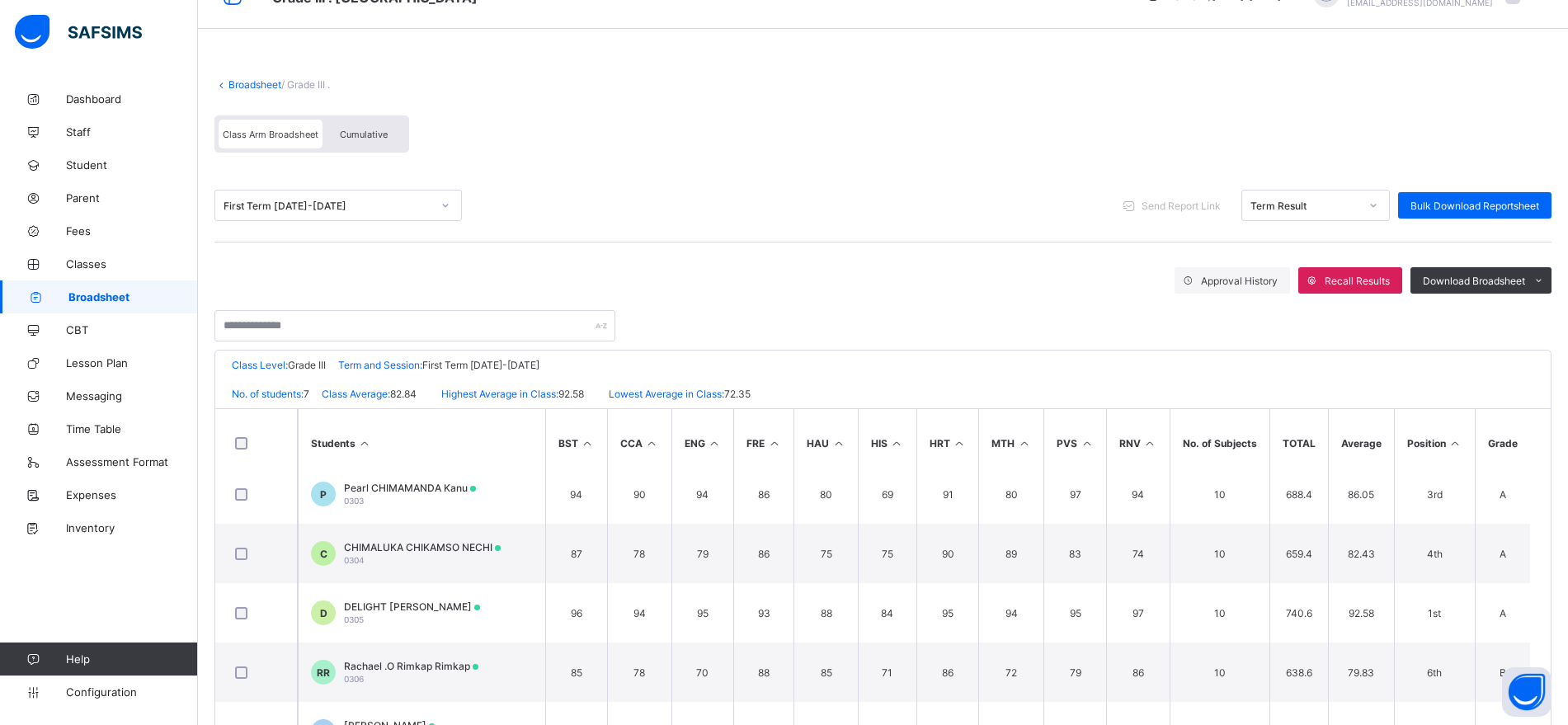
click at [259, 90] on link "Broadsheet" at bounding box center [255, 85] width 53 height 12
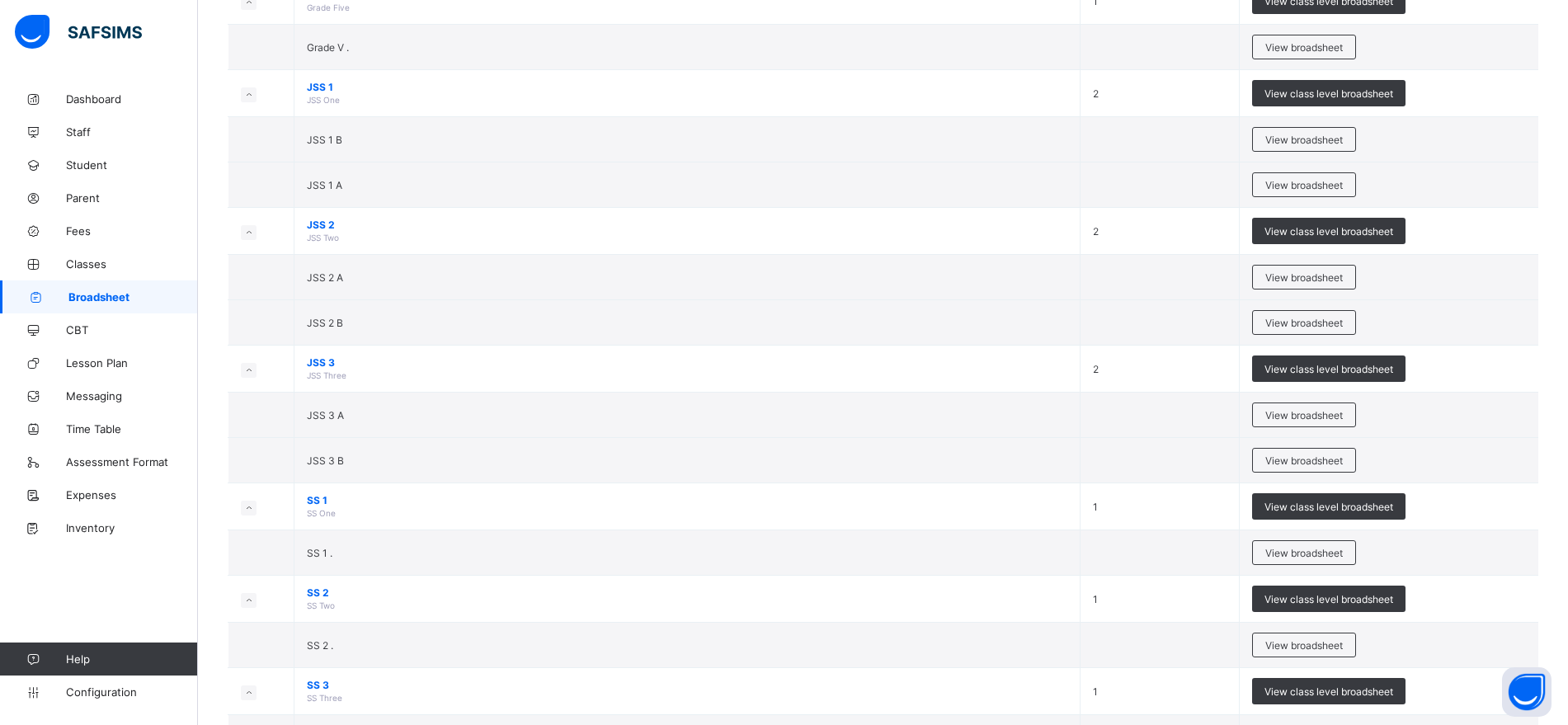
scroll to position [858, 0]
click at [1287, 127] on div "View broadsheet" at bounding box center [1304, 138] width 104 height 25
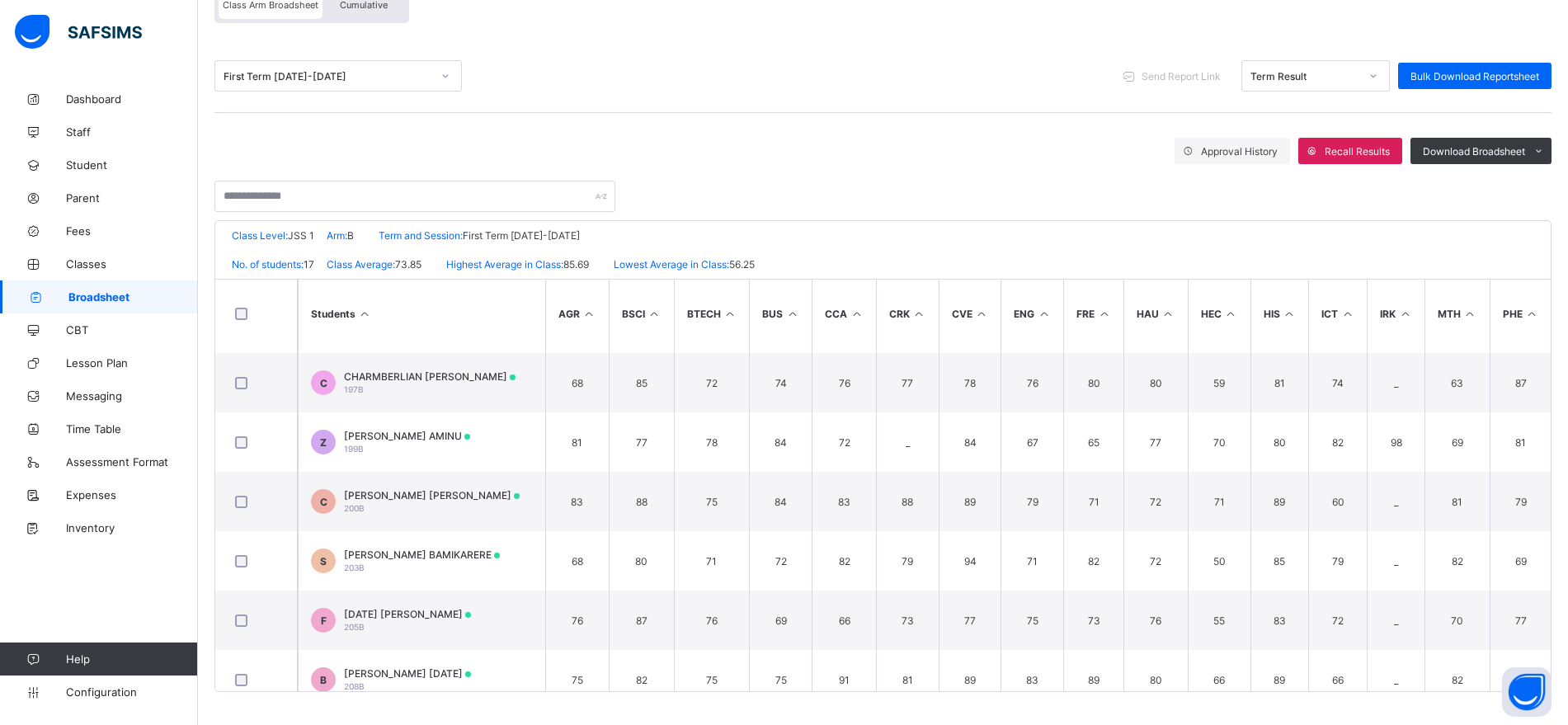
scroll to position [470, 0]
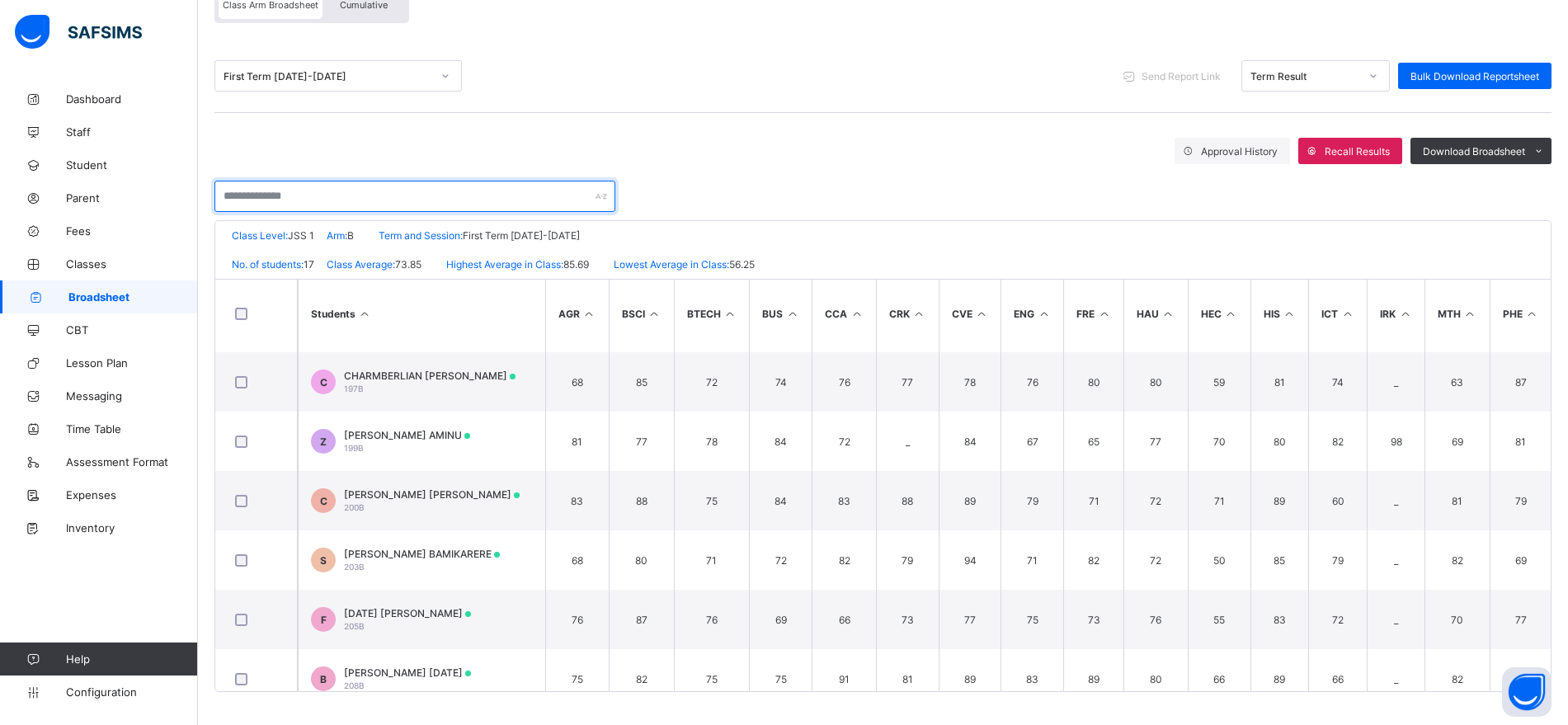
click at [333, 194] on input "text" at bounding box center [414, 196] width 401 height 32
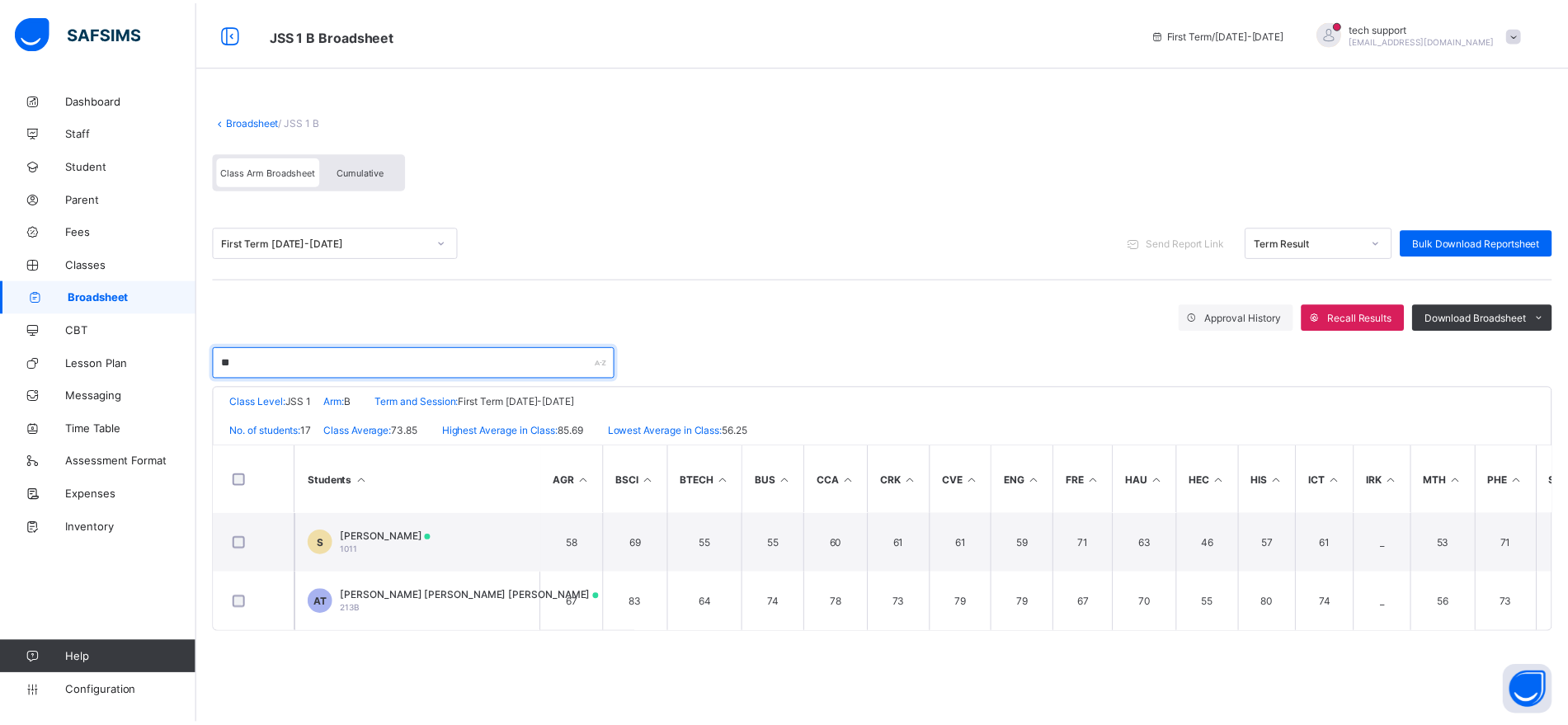
scroll to position [0, 0]
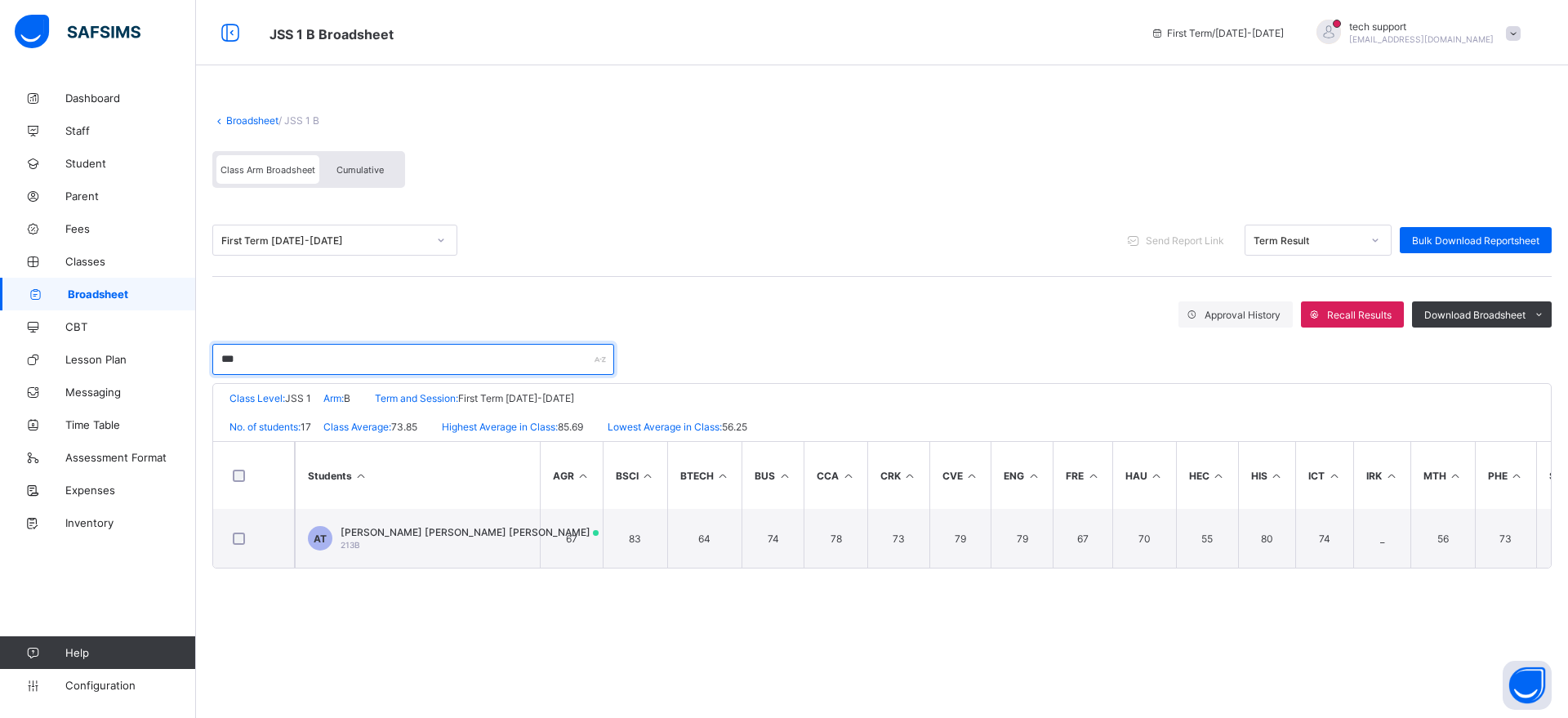
type input "***"
click at [242, 119] on link "Broadsheet" at bounding box center [252, 120] width 52 height 12
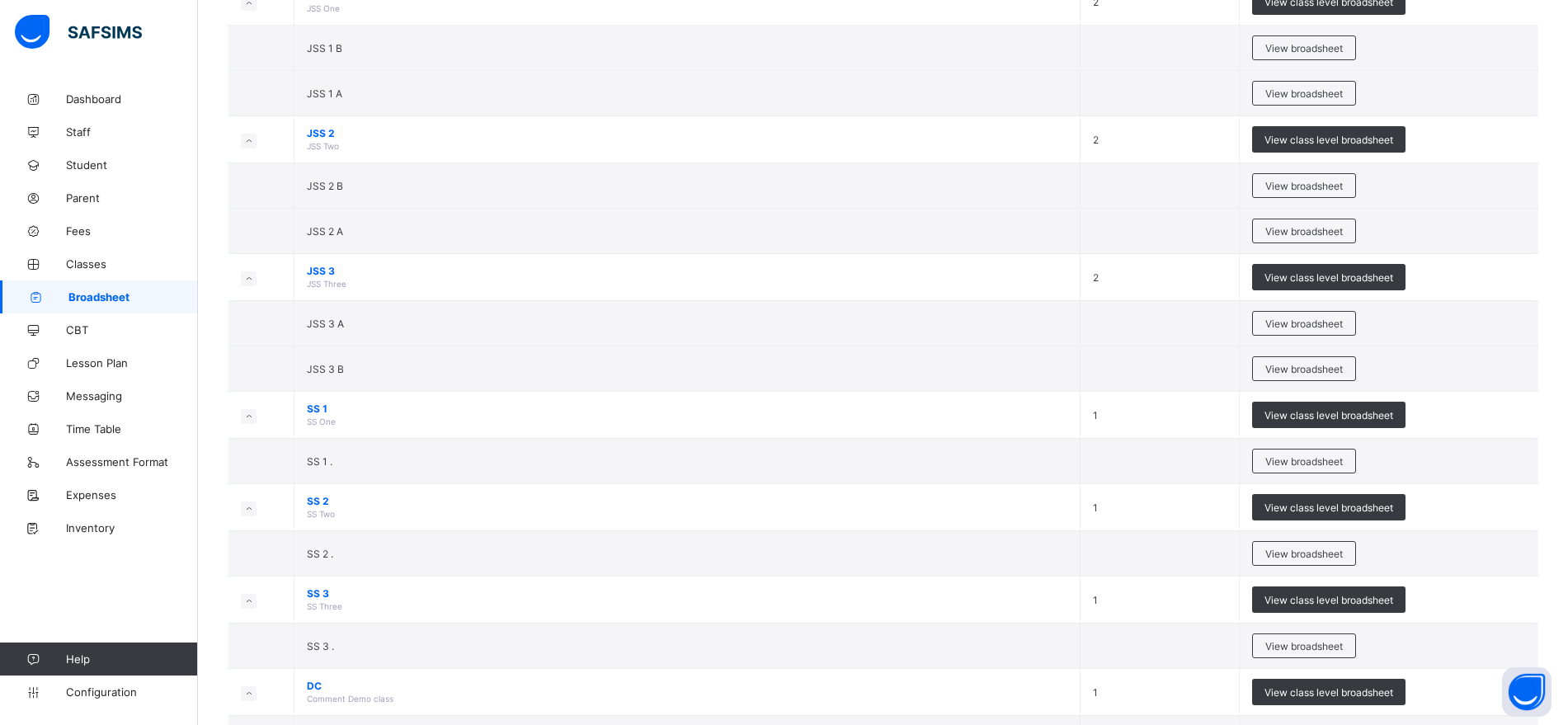
scroll to position [948, 0]
click at [1286, 183] on span "View broadsheet" at bounding box center [1304, 186] width 78 height 12
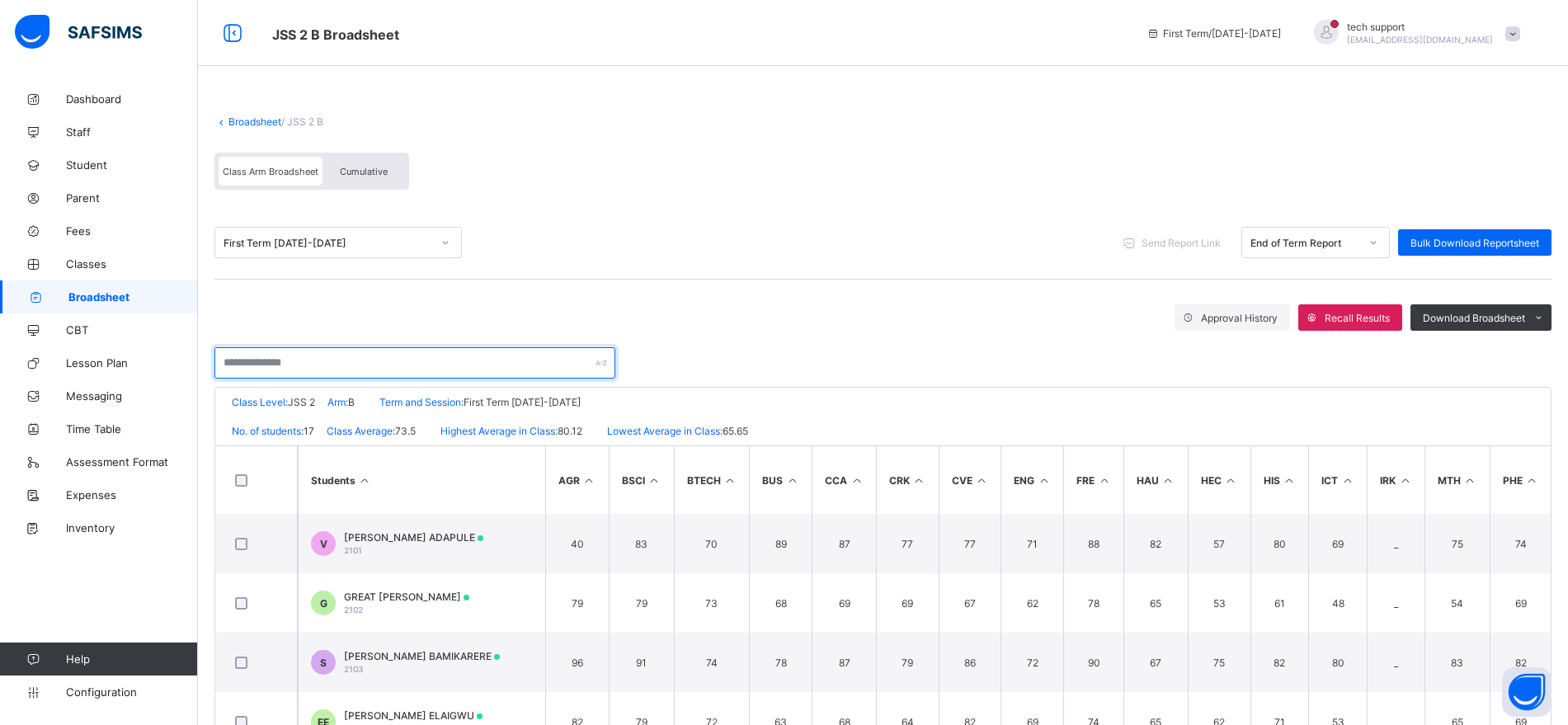
click at [342, 363] on input "text" at bounding box center [414, 362] width 401 height 32
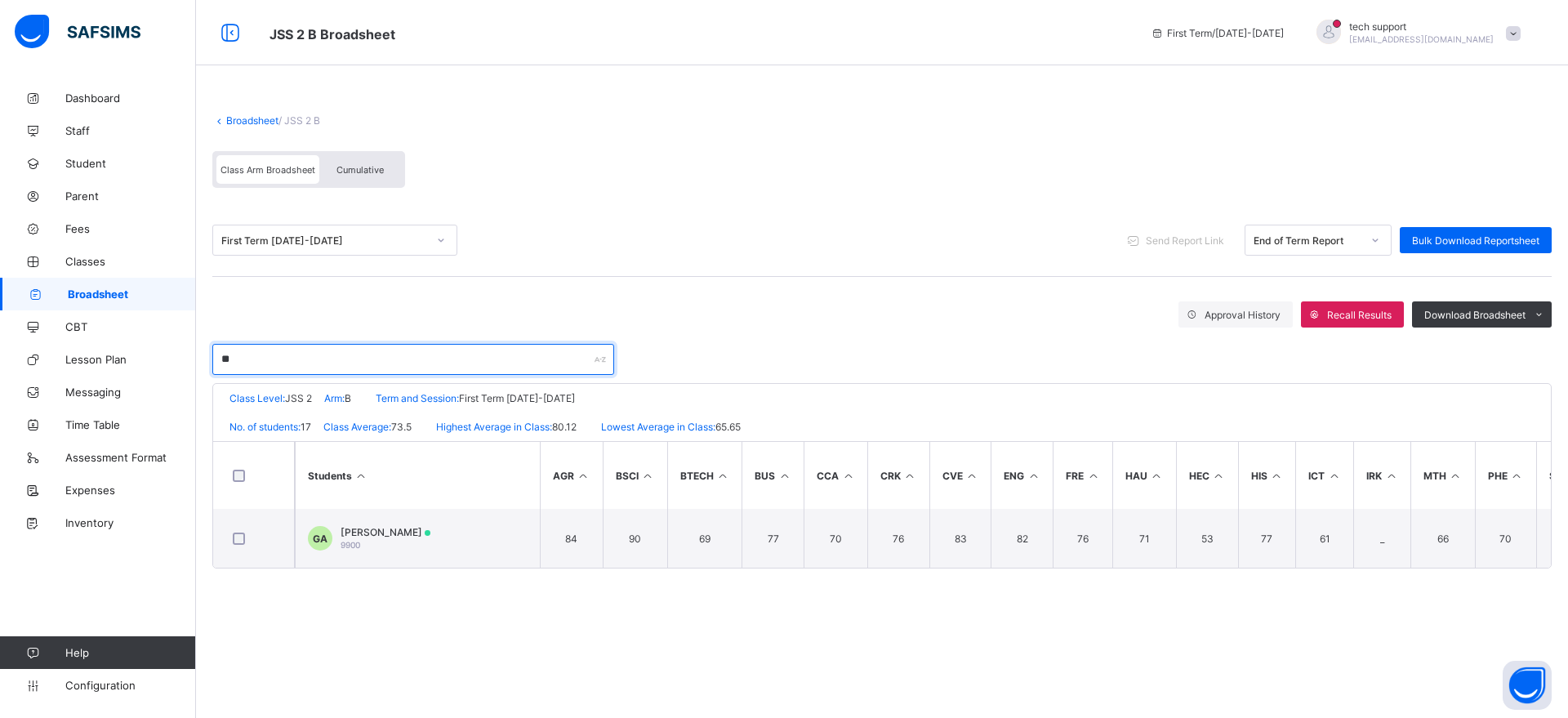
type input "**"
click at [326, 626] on div "Broadsheet / JSS 2 B Class Arm Broadsheet Cumulative First Term [DATE]-[DATE] S…" at bounding box center [881, 359] width 1371 height 718
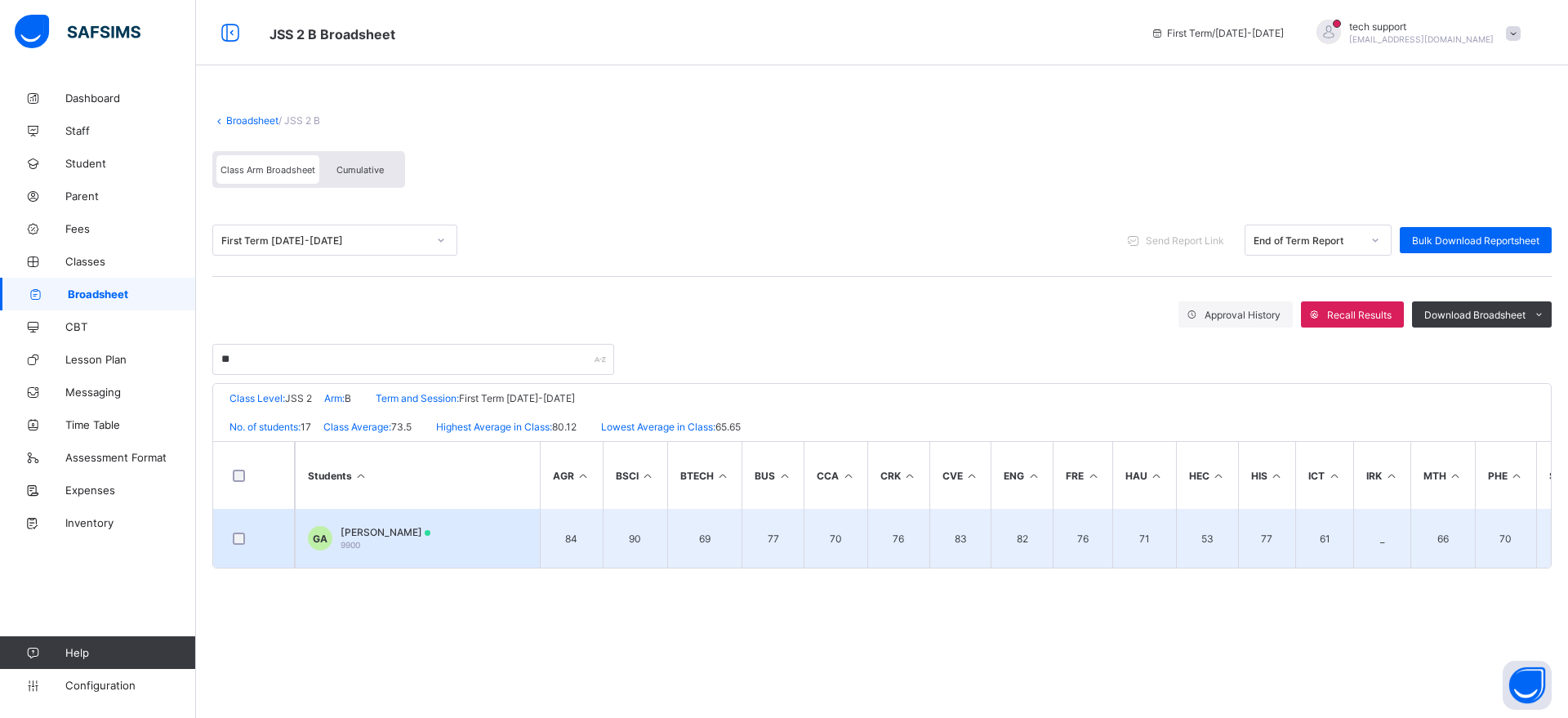
click at [483, 540] on td "GA [PERSON_NAME] 9900" at bounding box center [417, 538] width 245 height 59
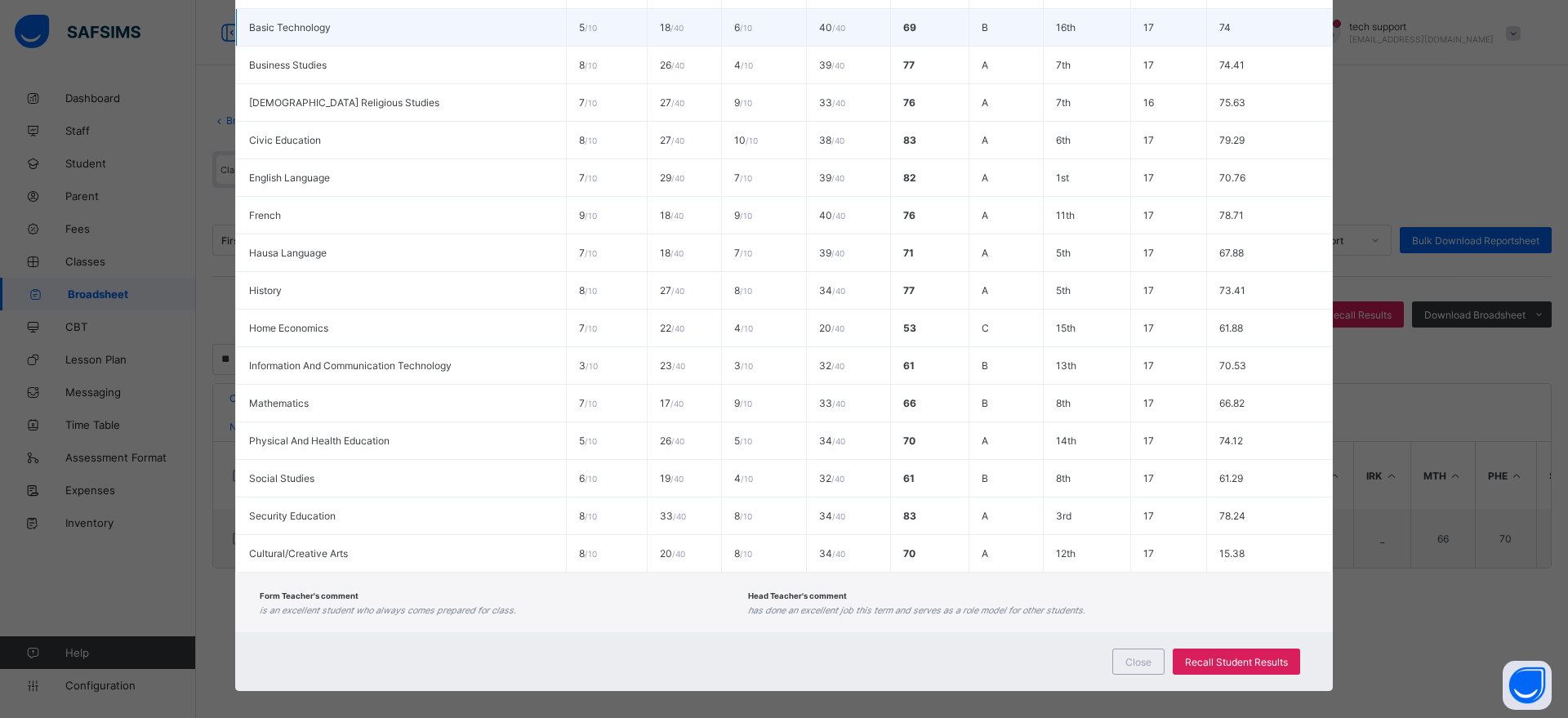
scroll to position [472, 0]
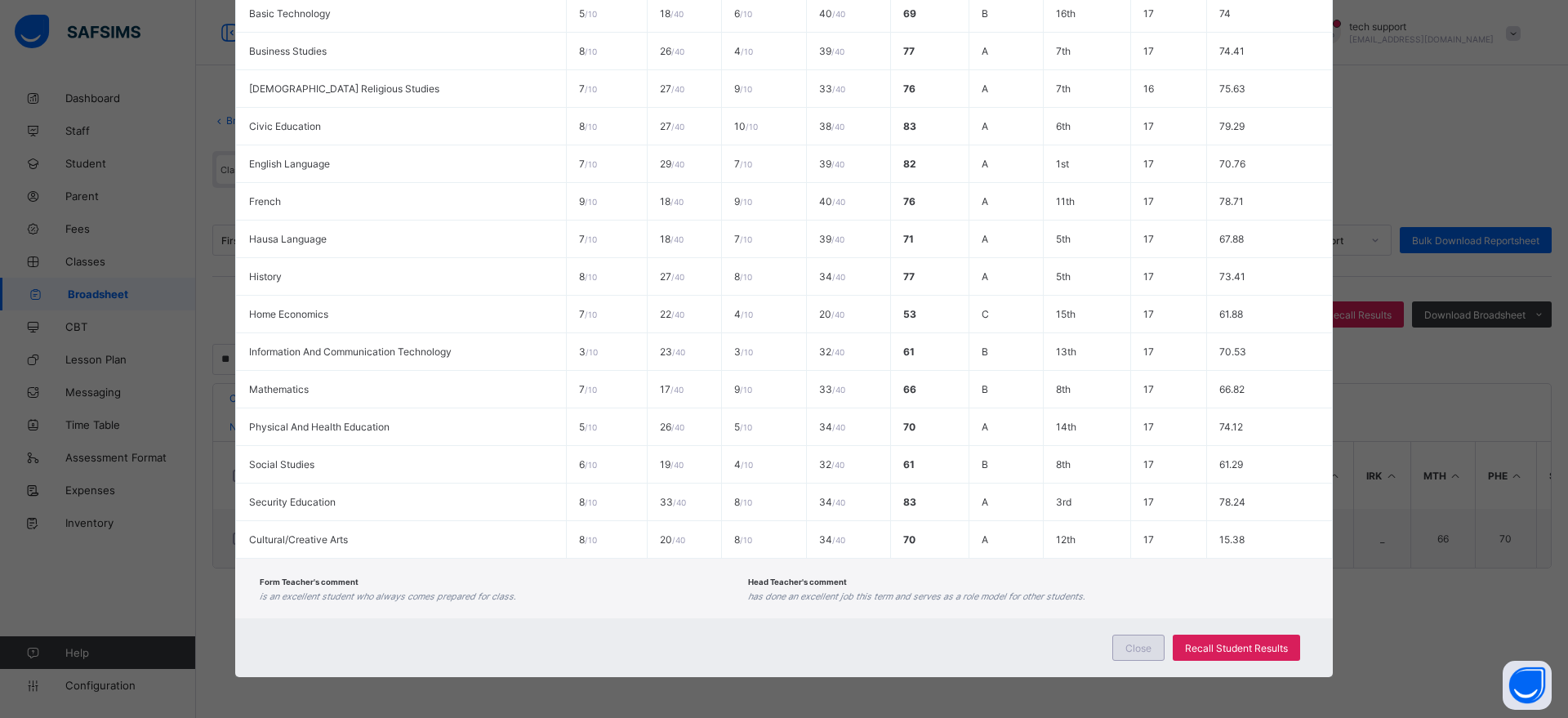
click at [1119, 652] on div "Close" at bounding box center [1137, 647] width 52 height 26
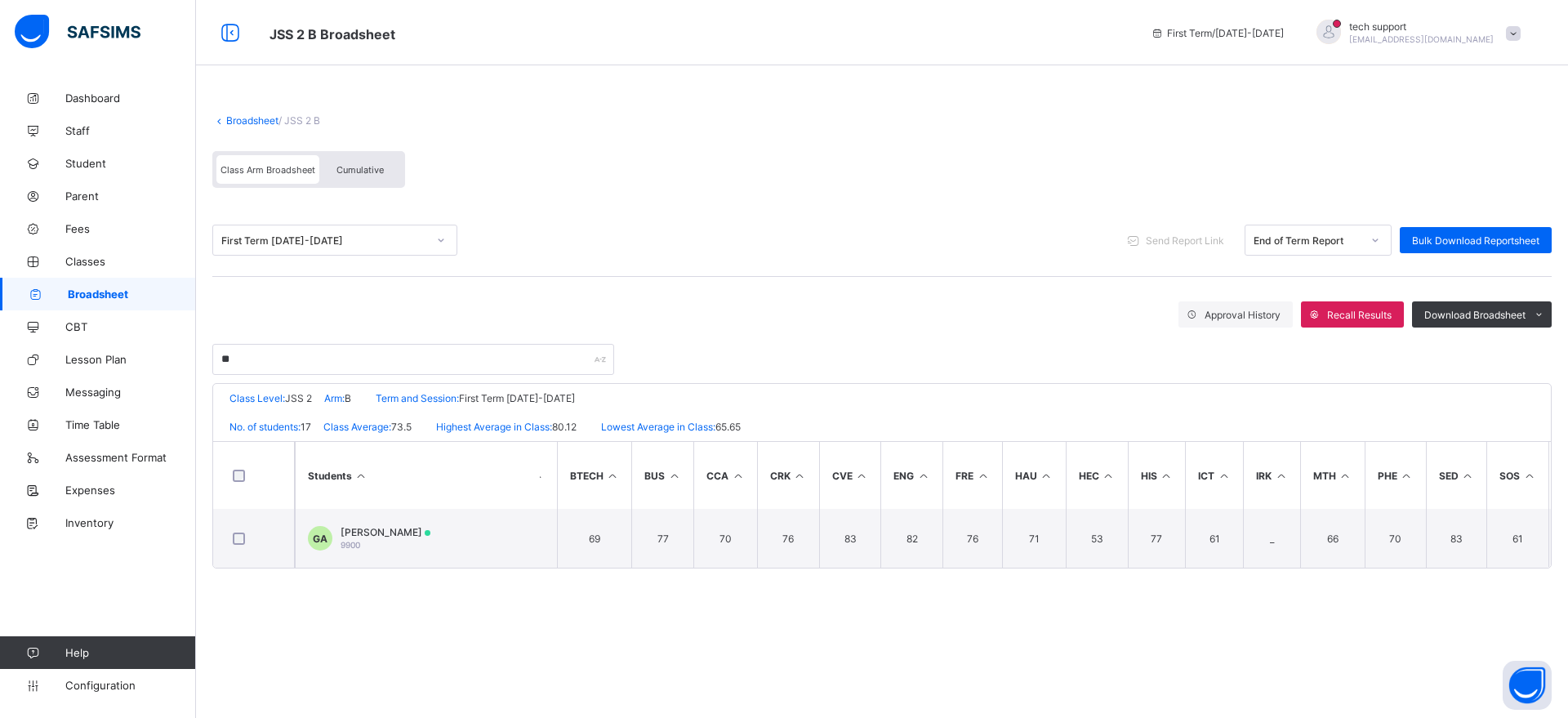
scroll to position [0, 154]
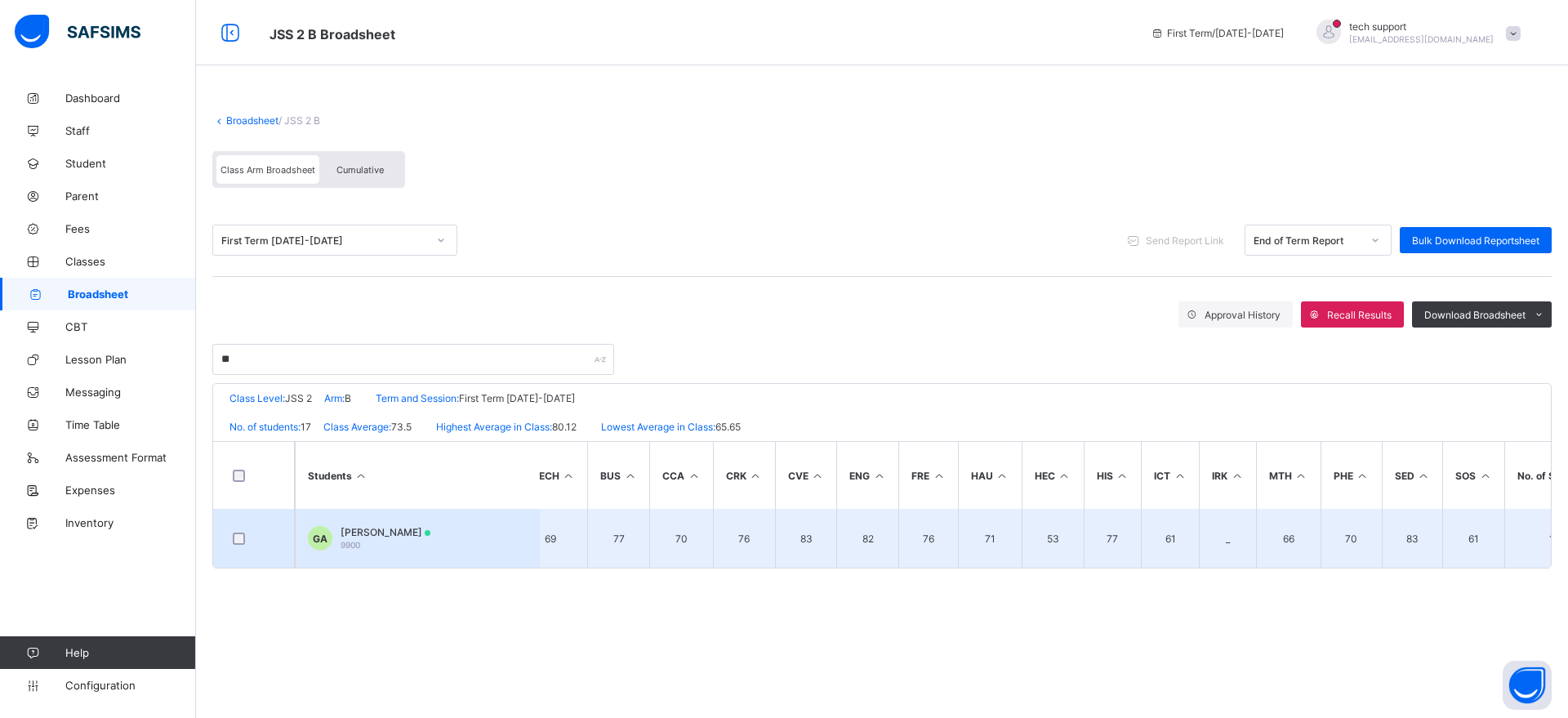
click at [407, 519] on td "GA [PERSON_NAME] 9900" at bounding box center [417, 538] width 245 height 59
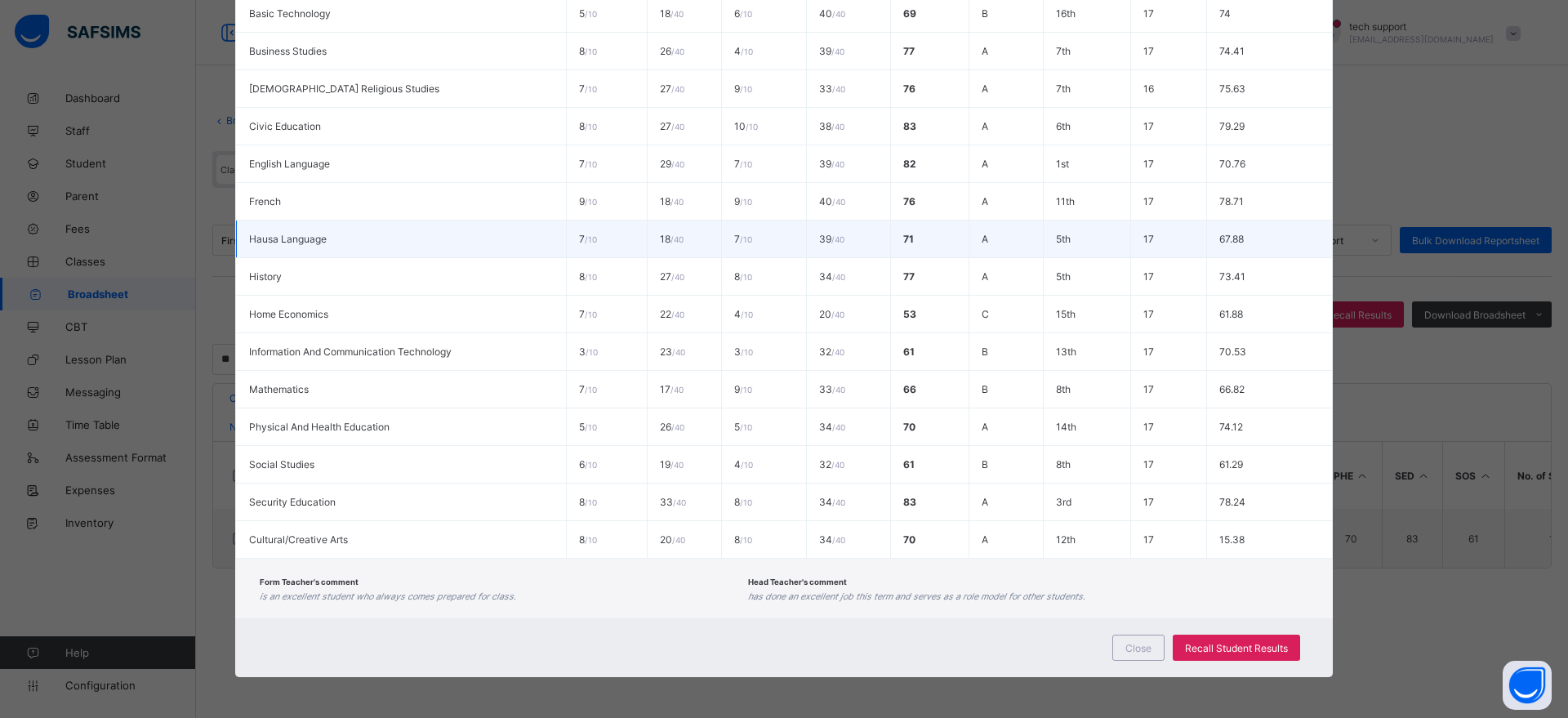
scroll to position [0, 0]
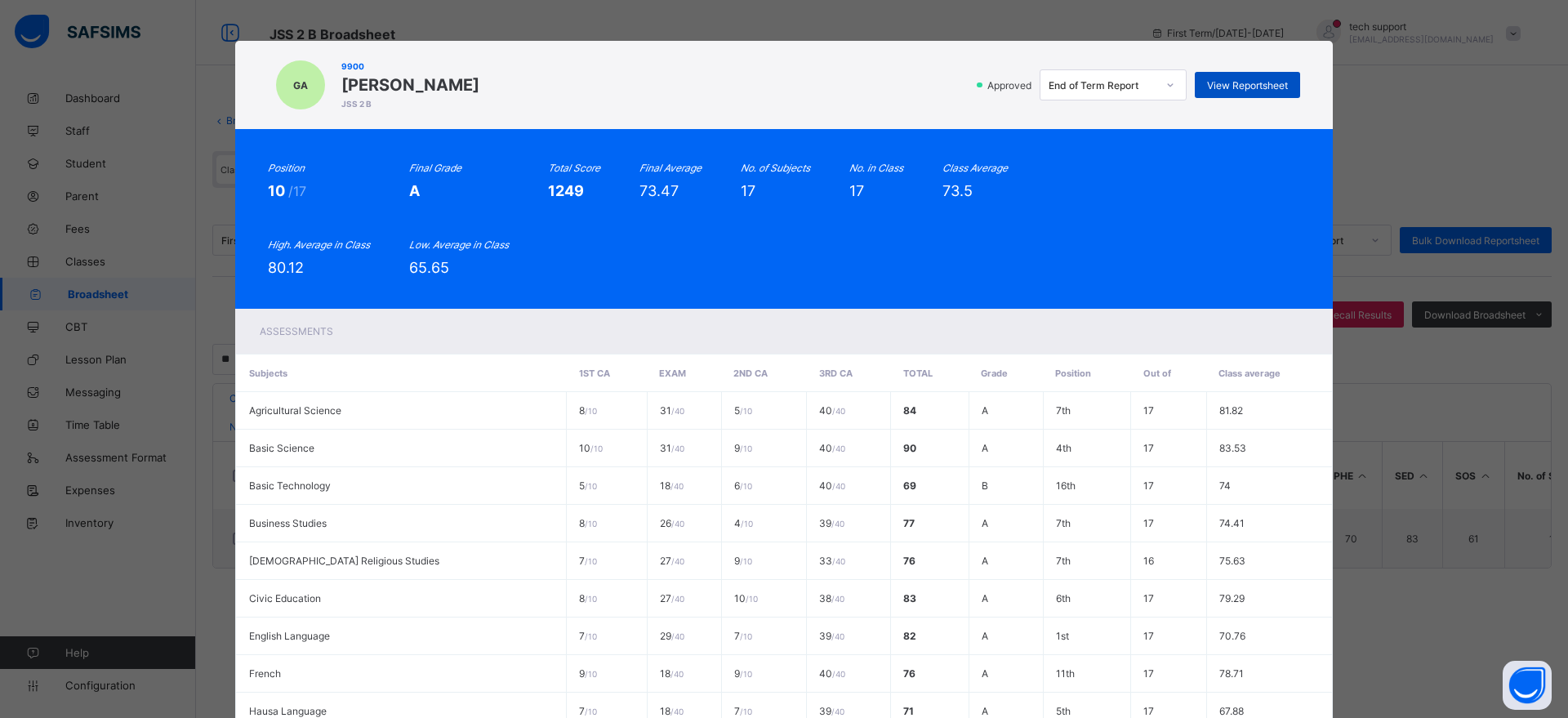
click at [1231, 79] on span "View Reportsheet" at bounding box center [1247, 85] width 81 height 12
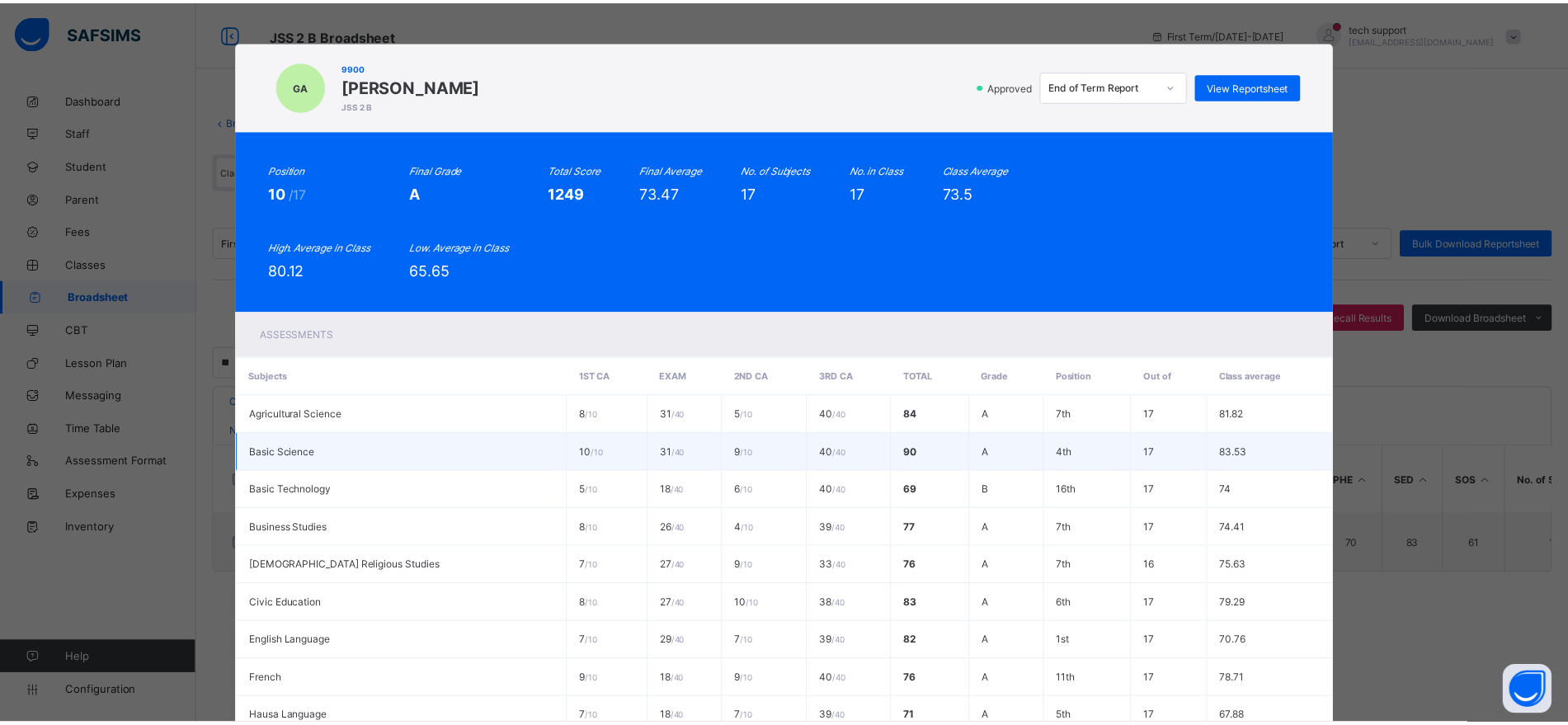
scroll to position [476, 0]
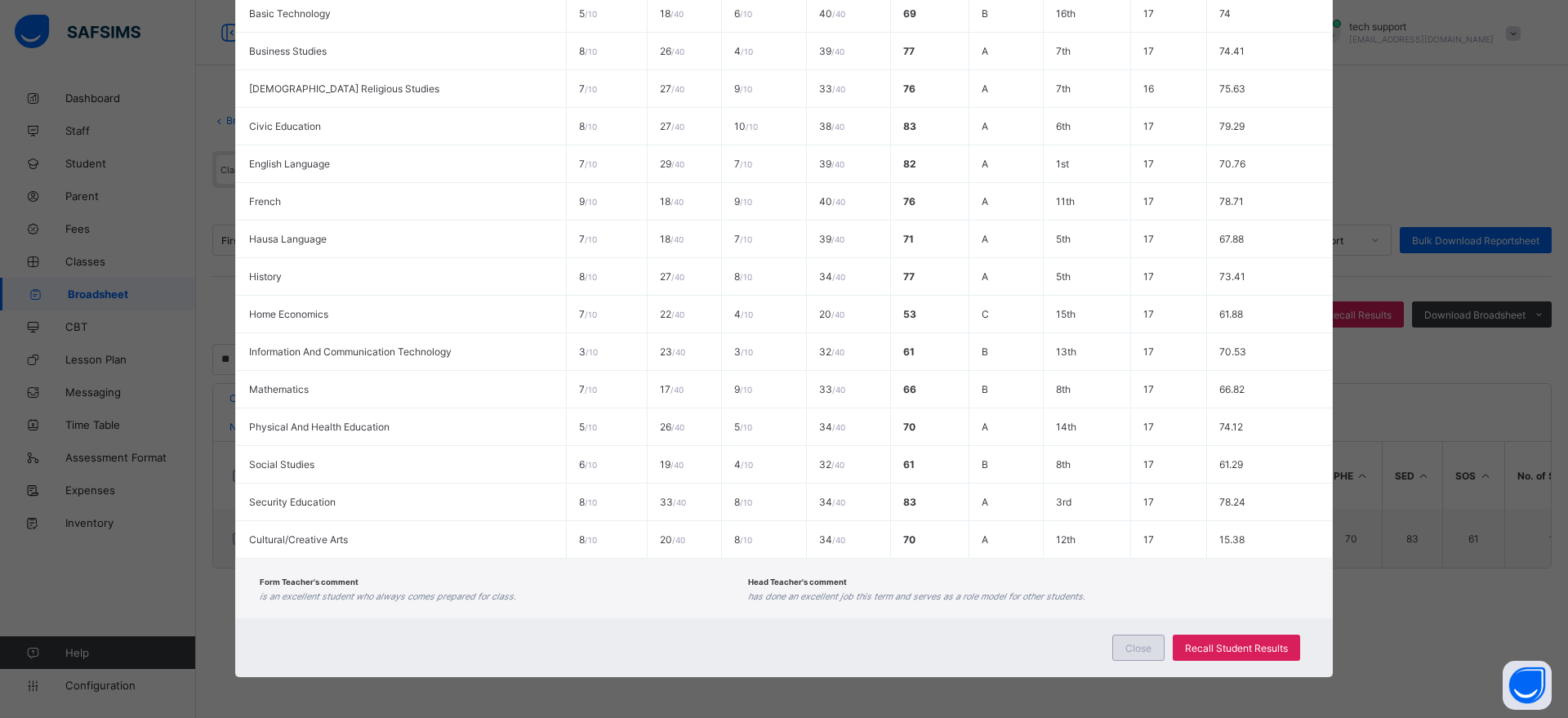
click at [1117, 648] on div "Close" at bounding box center [1137, 647] width 52 height 26
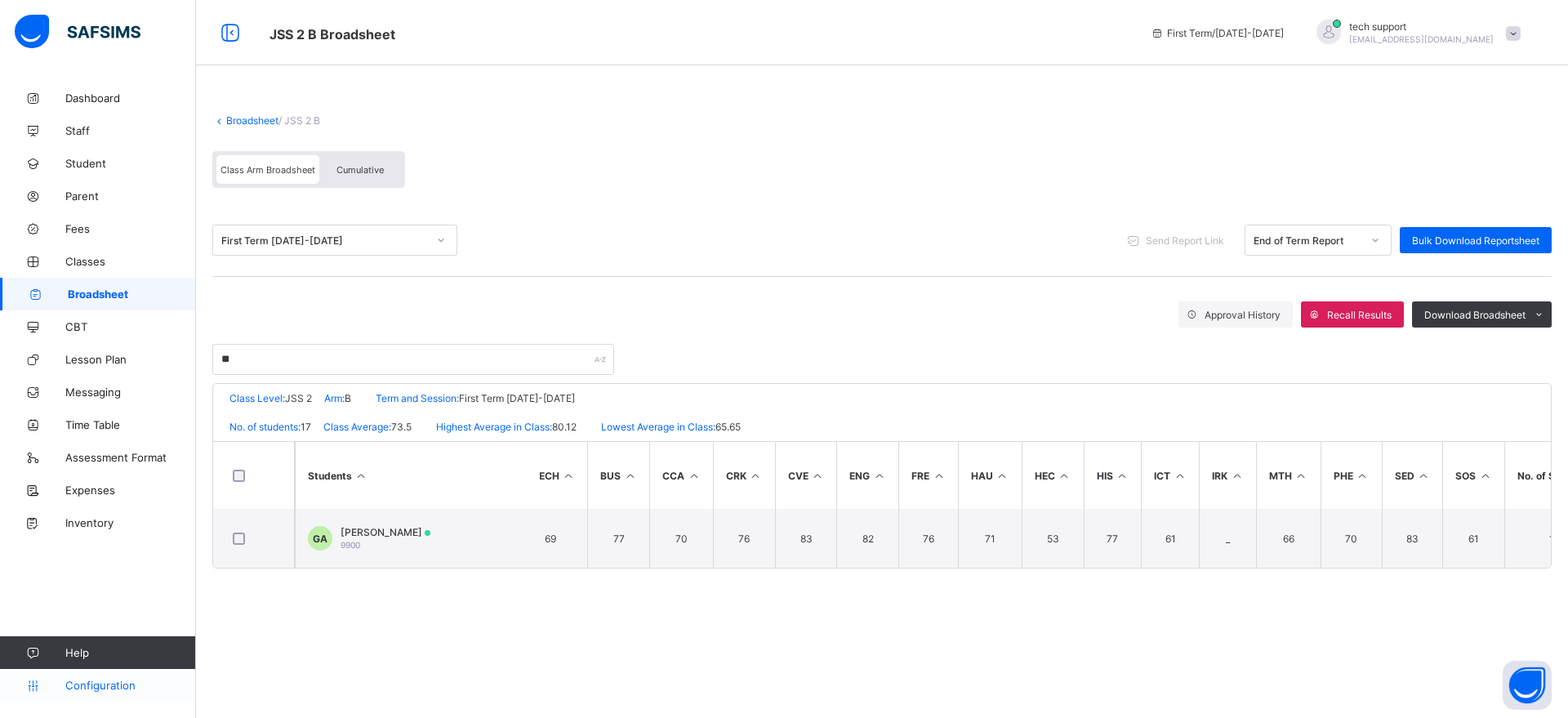
click at [105, 689] on span "Configuration" at bounding box center [130, 685] width 130 height 13
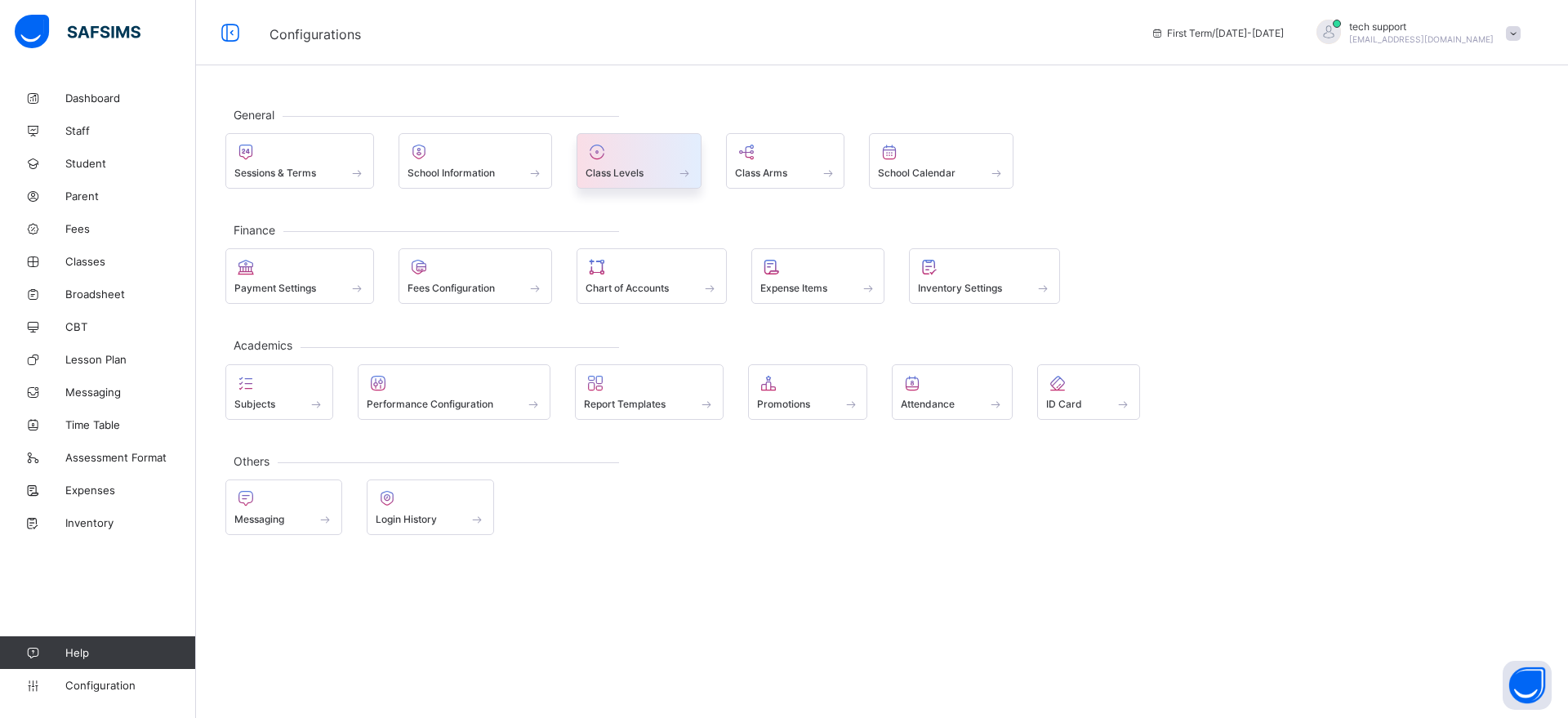
click at [638, 162] on span at bounding box center [639, 164] width 106 height 4
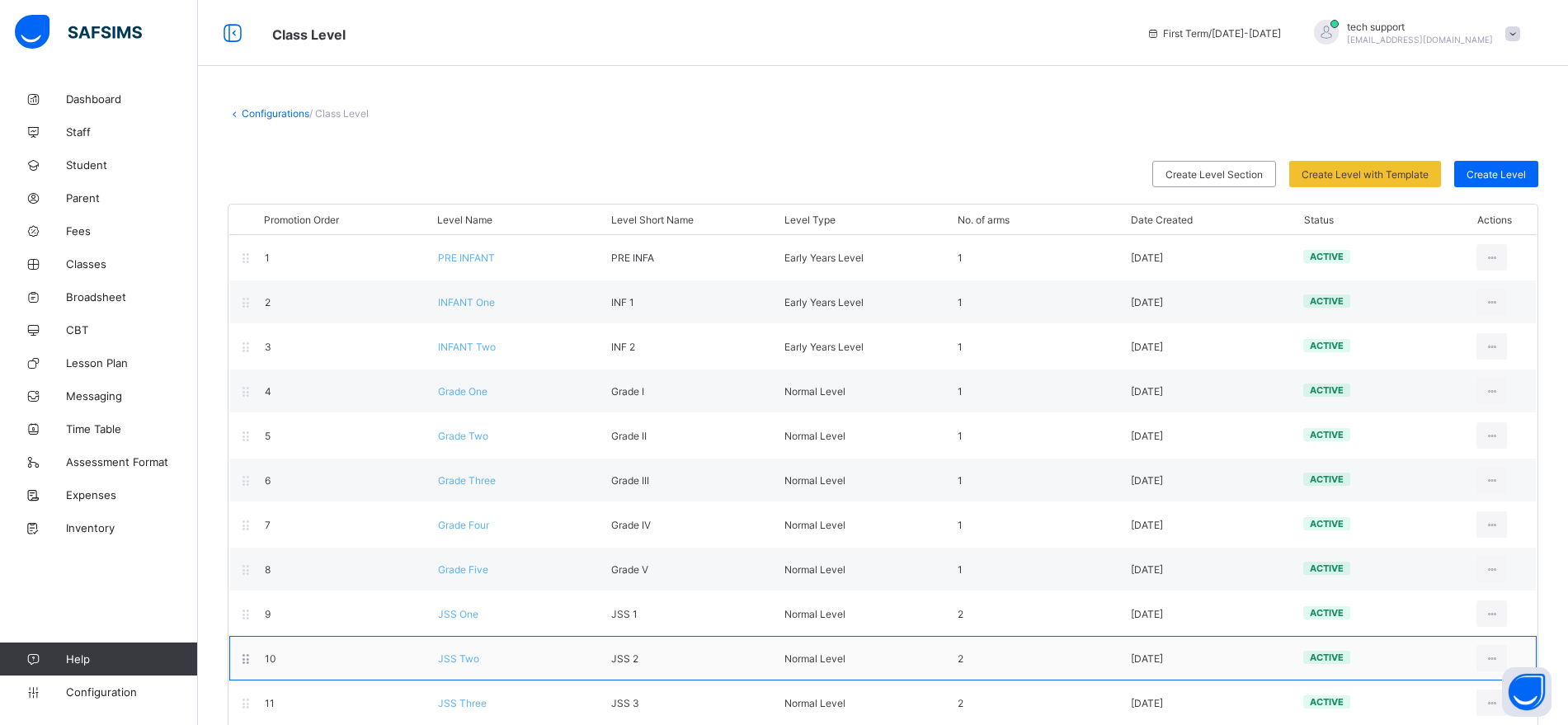
click at [458, 658] on span "JSS Two" at bounding box center [458, 658] width 41 height 12
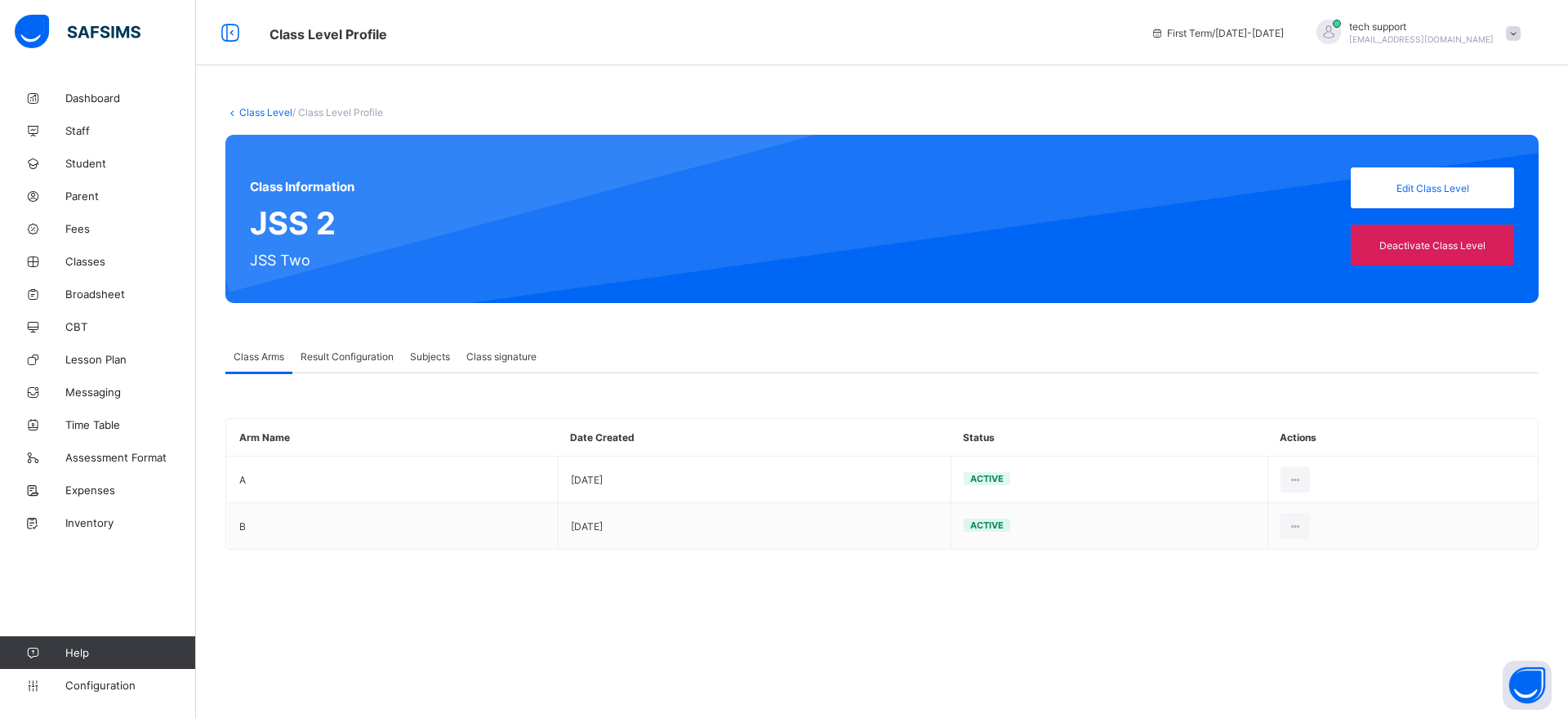
click at [356, 355] on span "Result Configuration" at bounding box center [347, 356] width 93 height 12
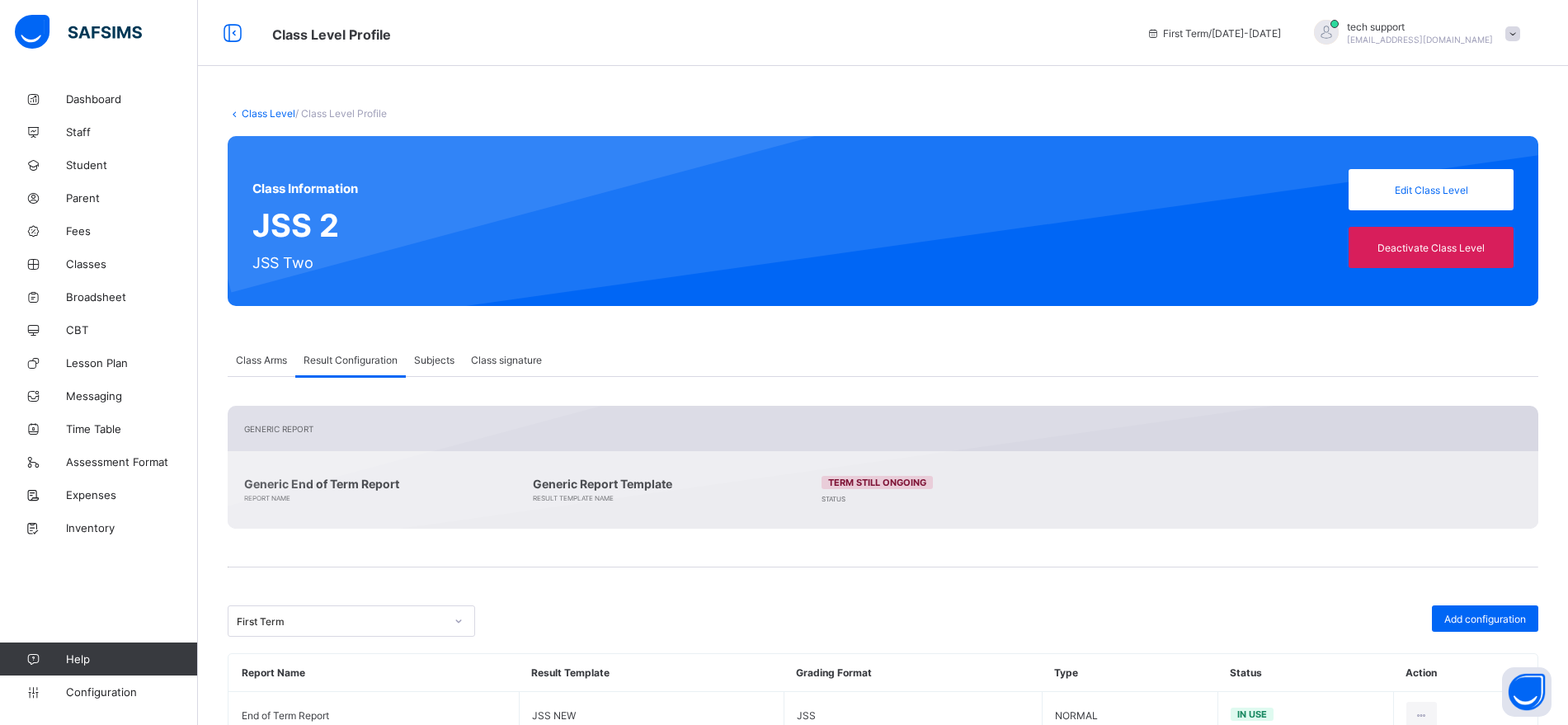
scroll to position [56, 0]
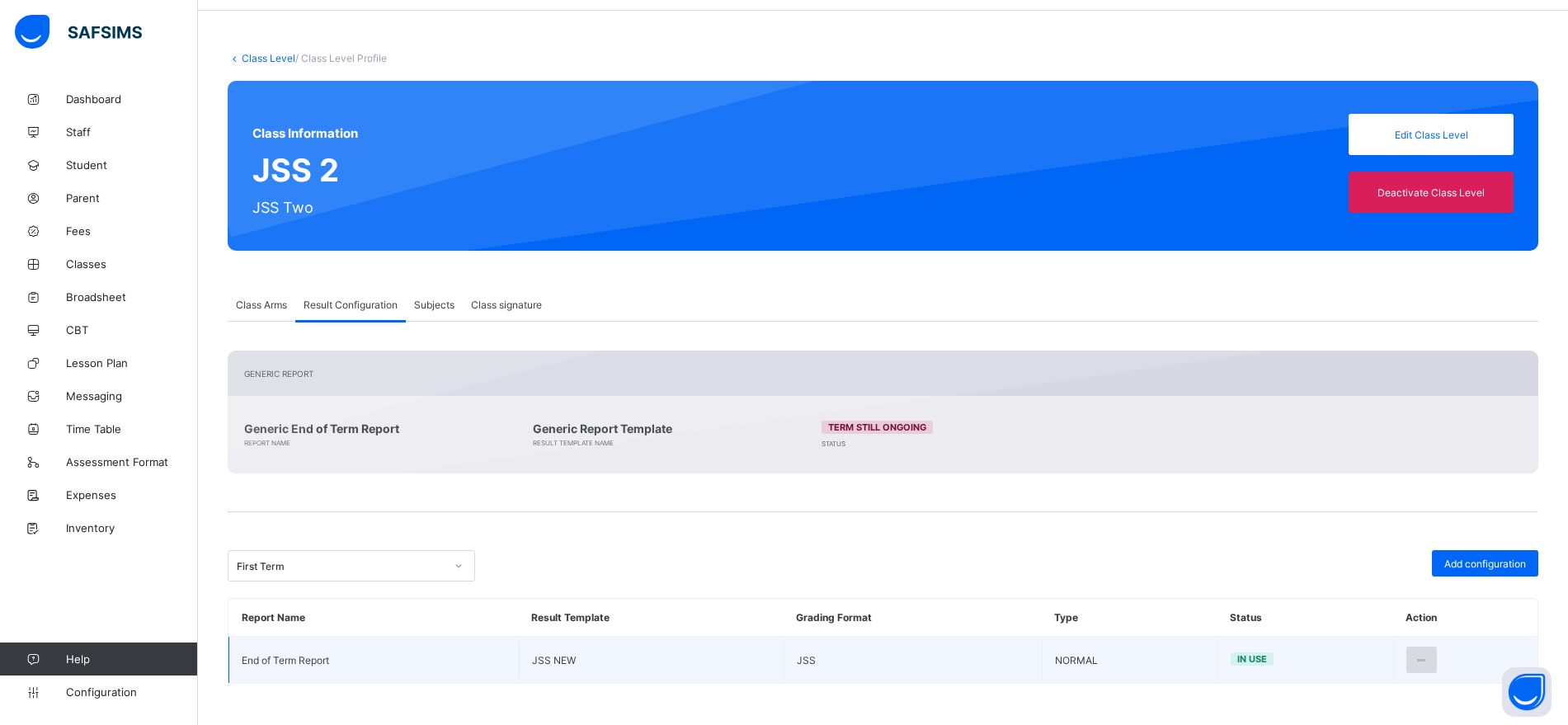
click at [1426, 652] on div at bounding box center [1422, 659] width 31 height 26
click at [1396, 693] on div "Edit Configuration" at bounding box center [1382, 696] width 96 height 16
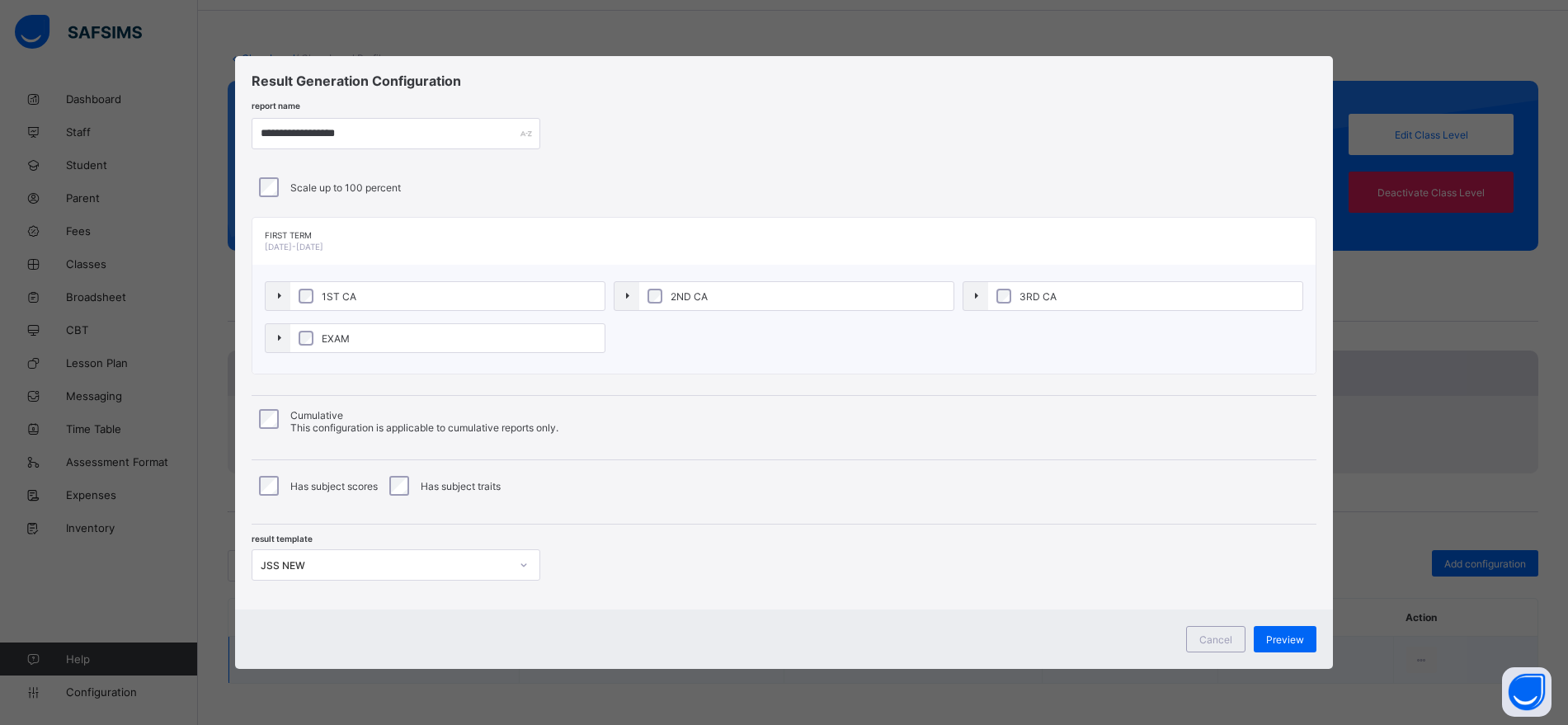
type input "**********"
click at [1229, 646] on div "Cancel" at bounding box center [1216, 639] width 60 height 26
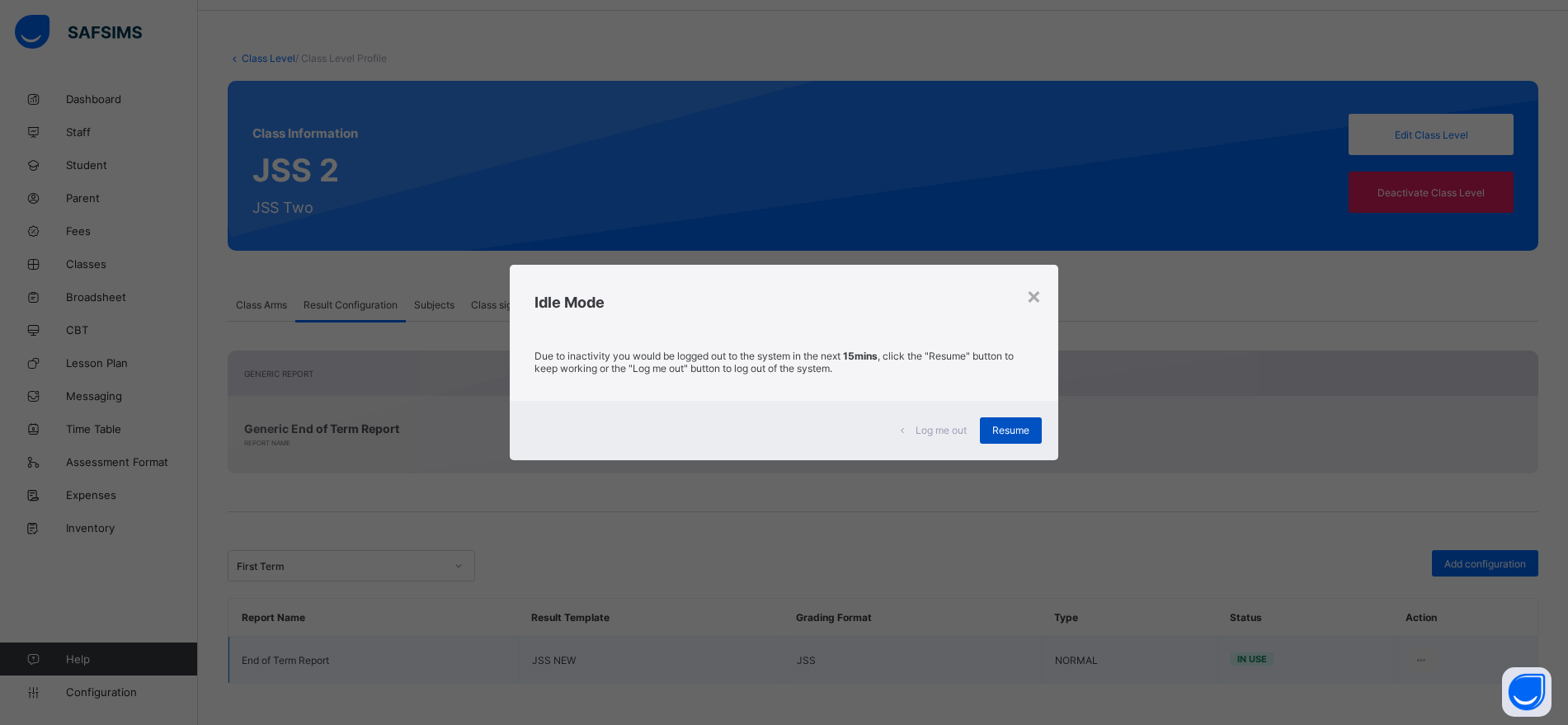
click at [1007, 432] on span "Resume" at bounding box center [1011, 429] width 37 height 12
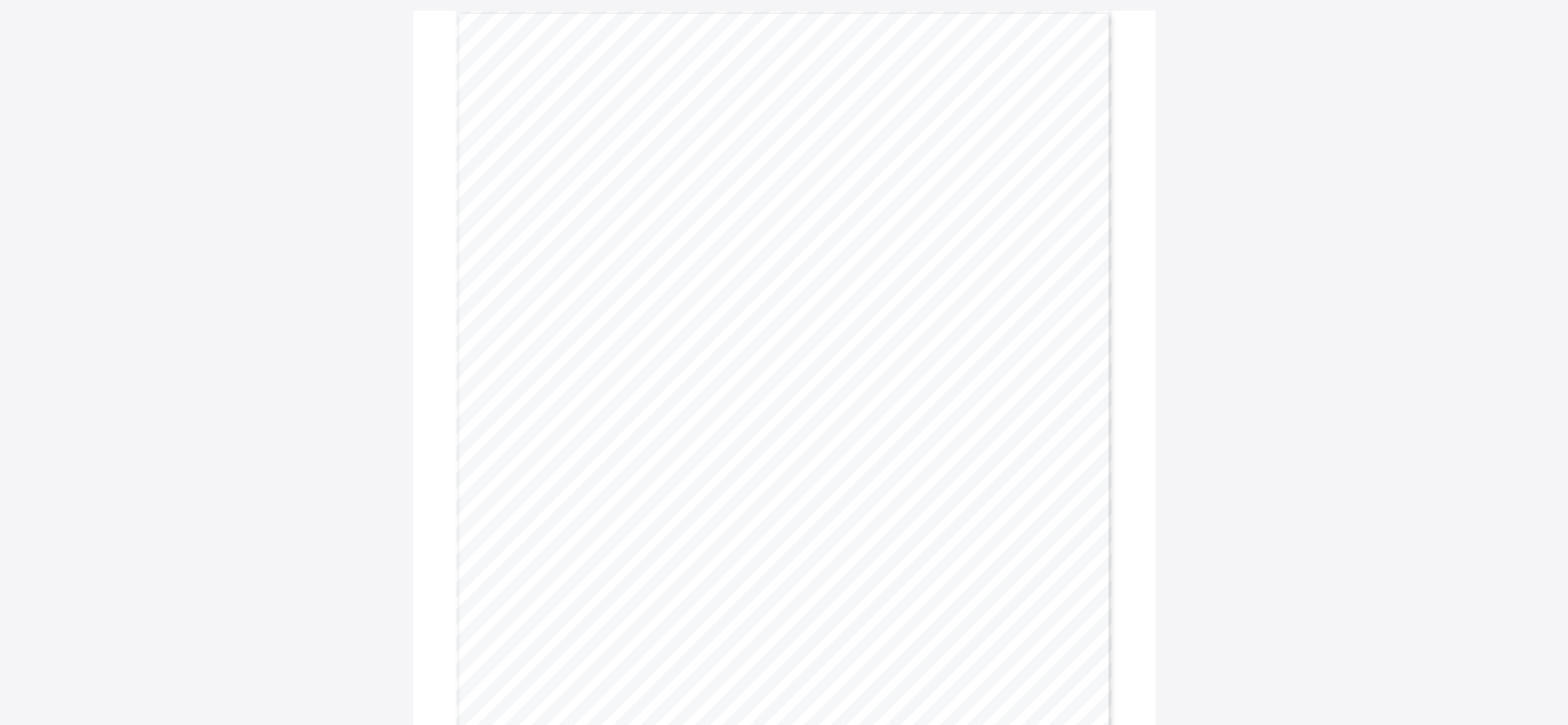
scroll to position [137, 0]
